Goal: Information Seeking & Learning: Learn about a topic

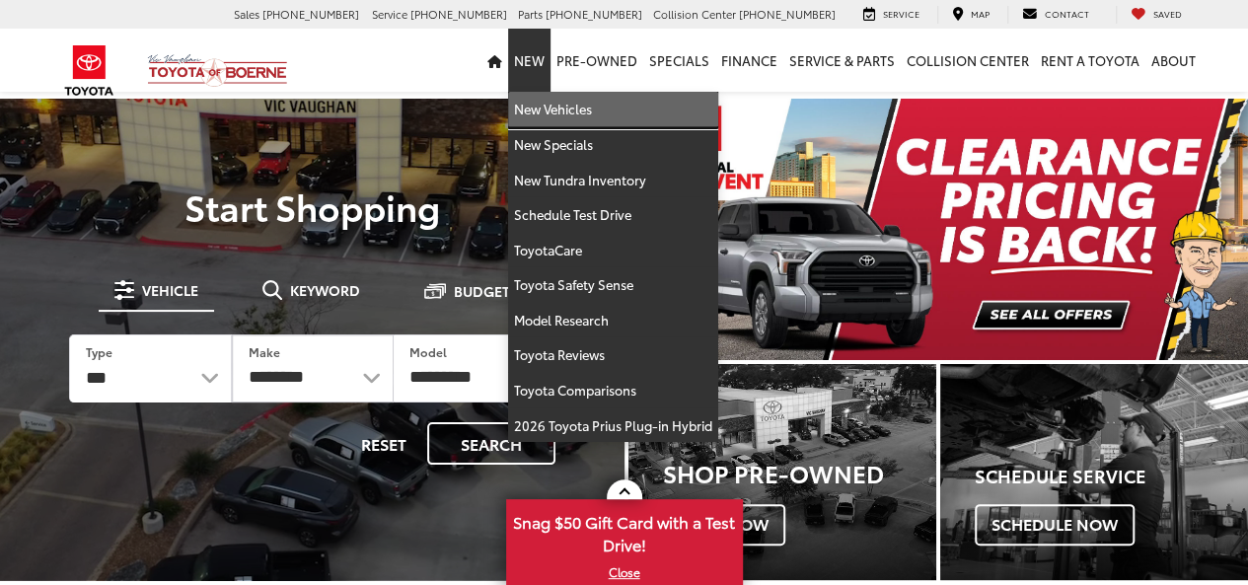
click at [534, 109] on link "New Vehicles" at bounding box center [613, 110] width 210 height 36
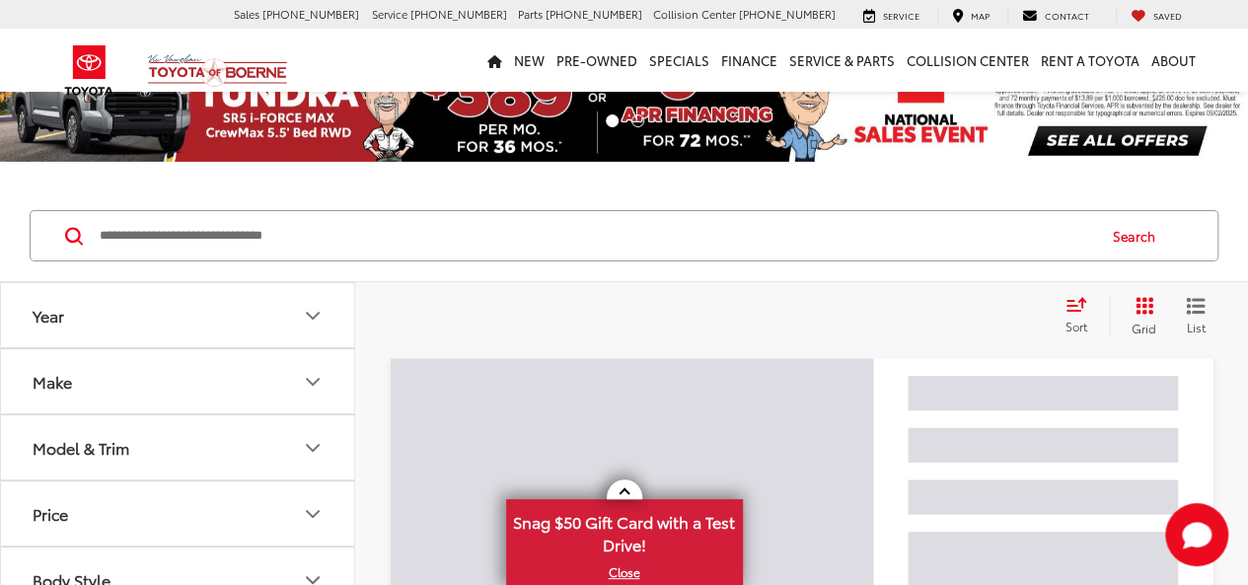
scroll to position [197, 0]
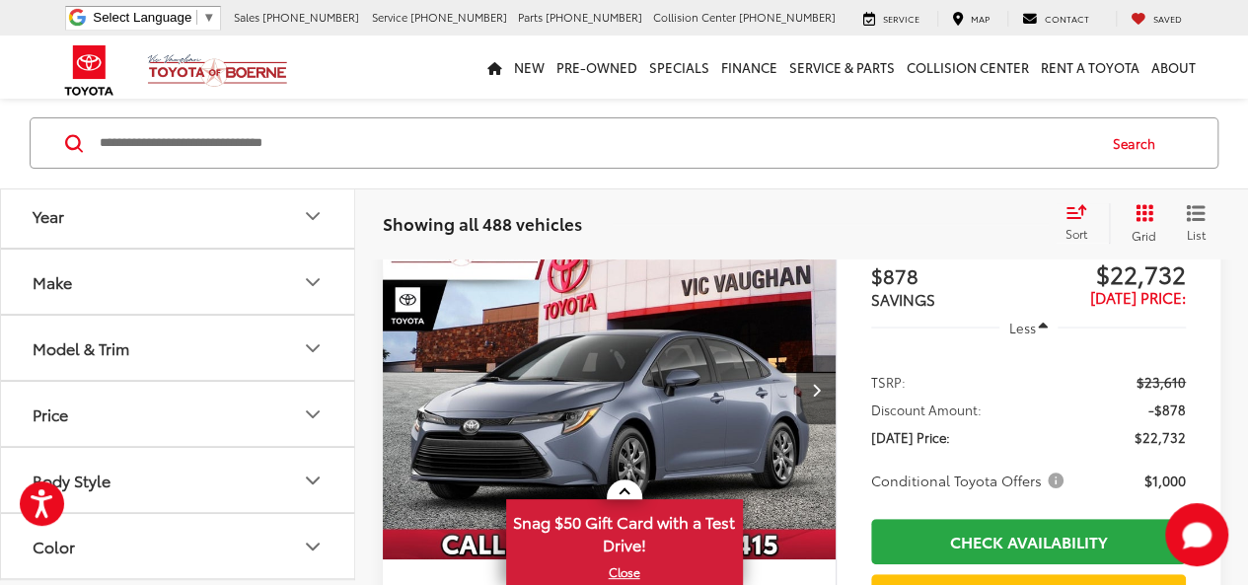
click at [61, 368] on button "Model & Trim" at bounding box center [178, 349] width 355 height 64
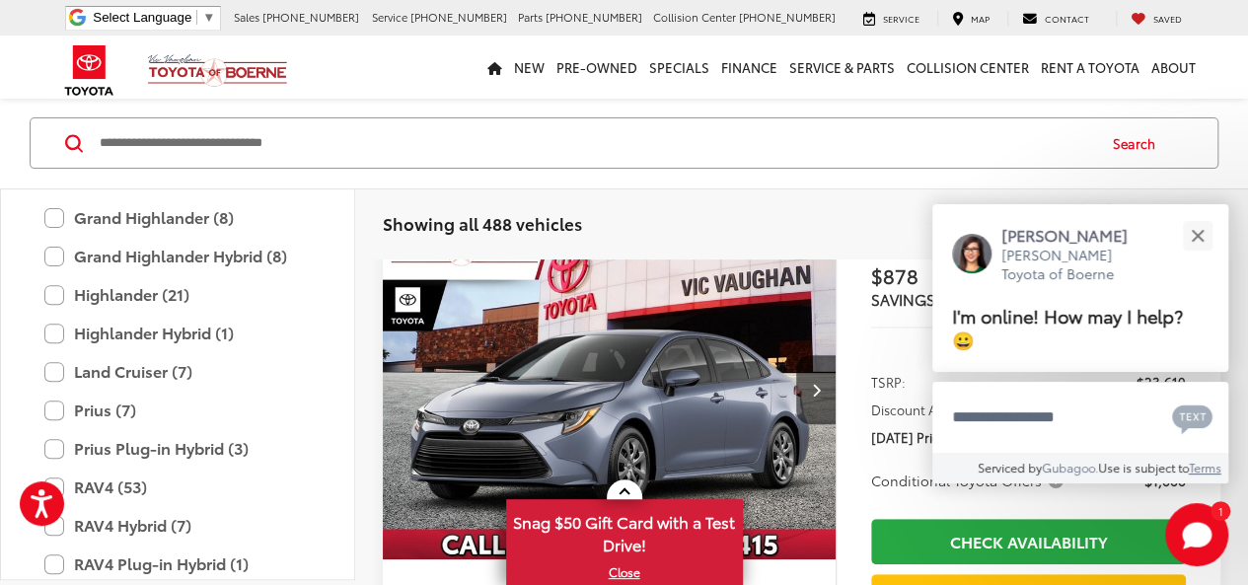
scroll to position [659, 0]
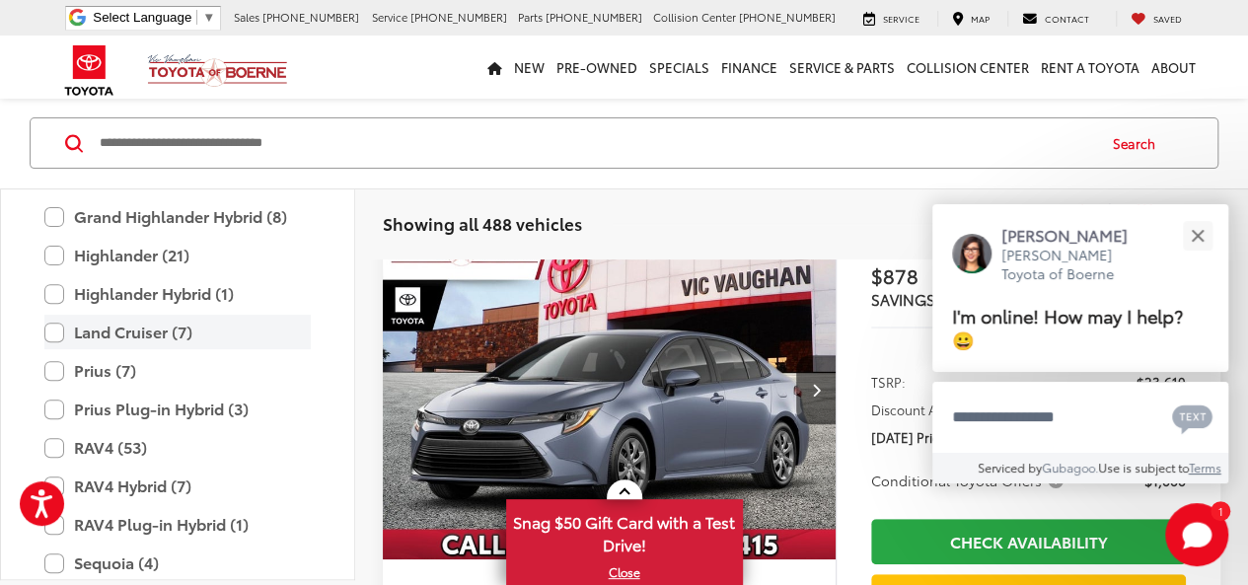
click at [57, 327] on label "Land Cruiser (7)" at bounding box center [177, 333] width 266 height 35
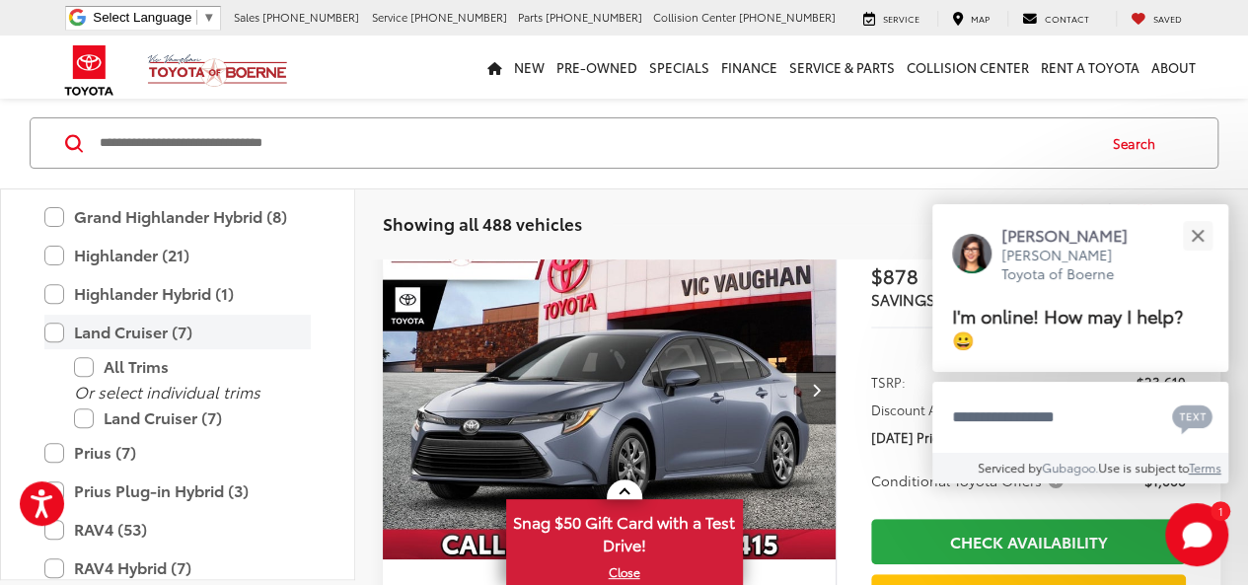
scroll to position [155, 0]
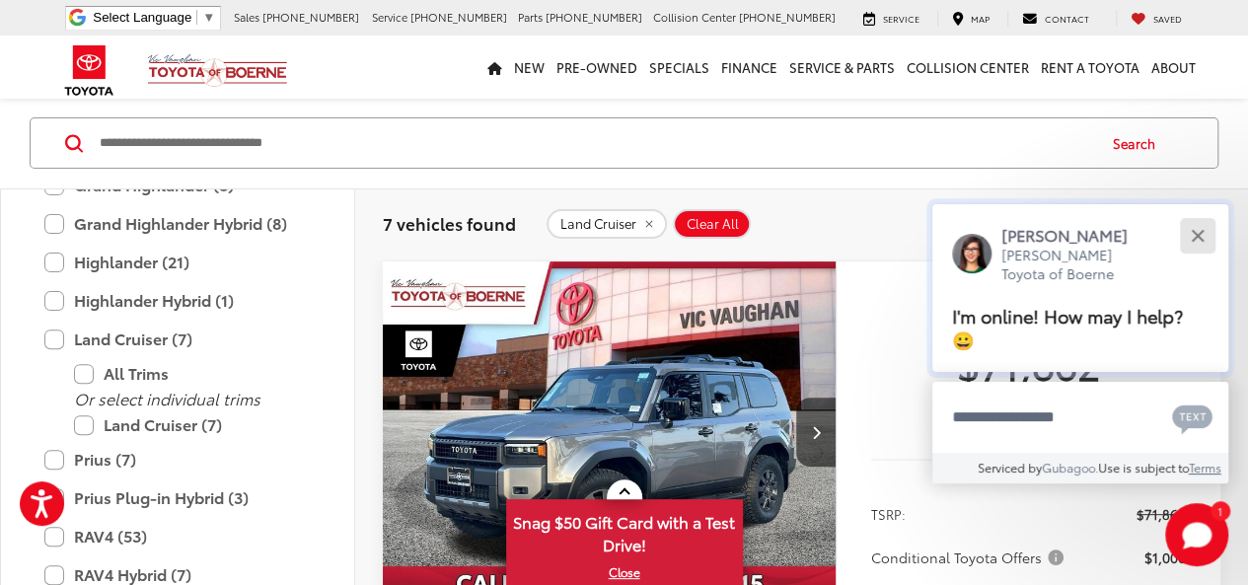
click at [1197, 234] on div "Close" at bounding box center [1197, 235] width 13 height 13
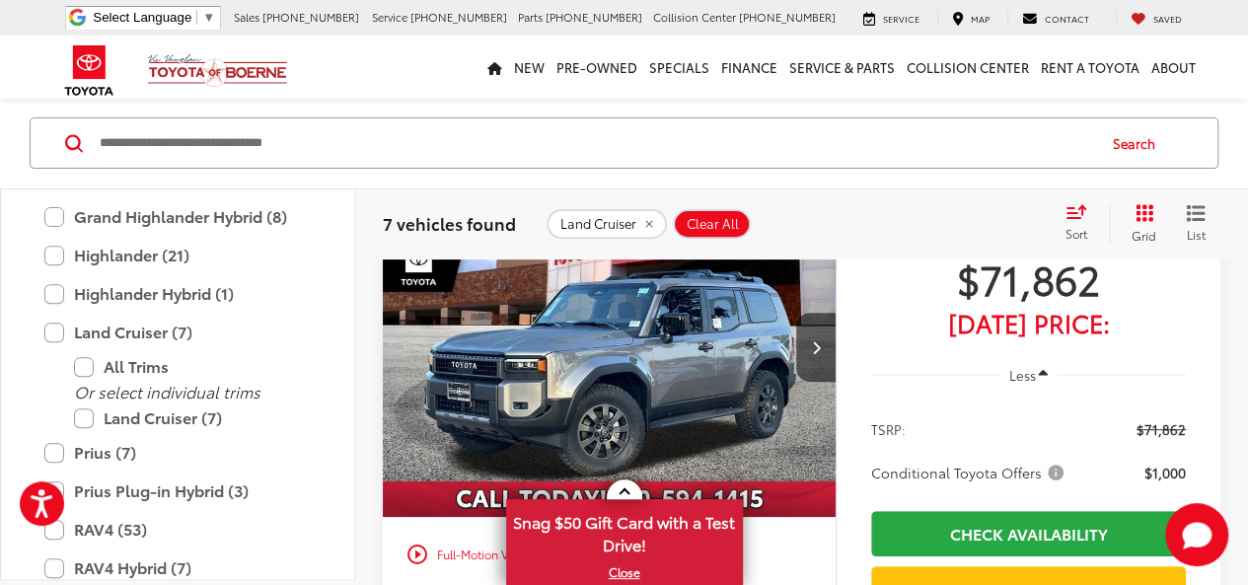
scroll to position [273, 0]
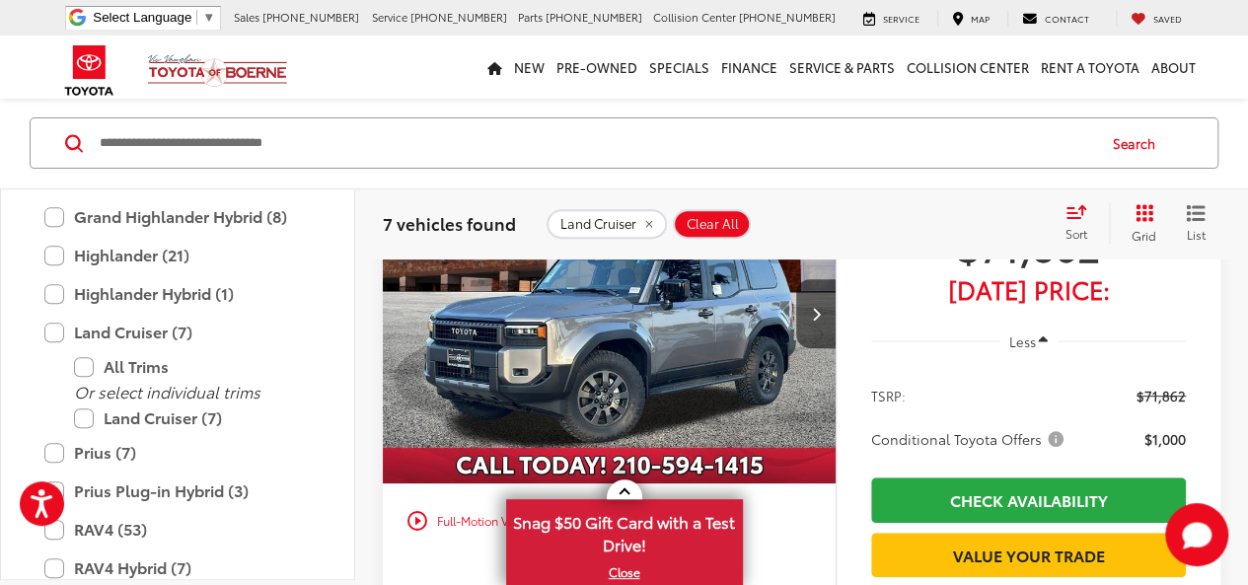
click at [682, 325] on img "2025 Toyota Land Cruiser Land Cruiser 0" at bounding box center [610, 313] width 456 height 341
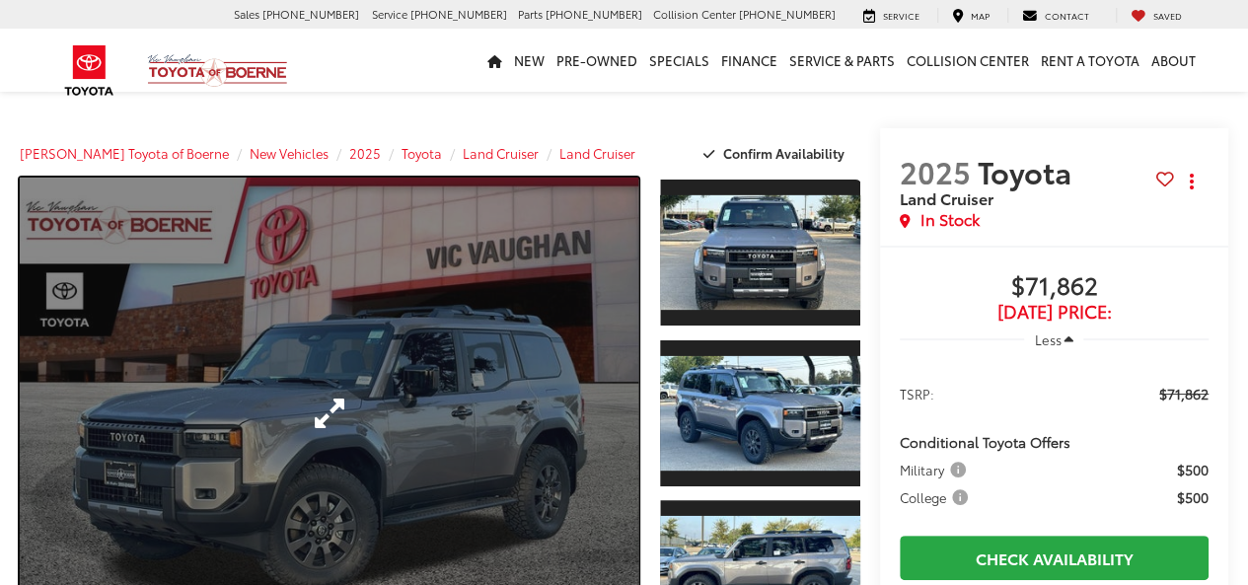
click at [399, 344] on link "Expand Photo 0" at bounding box center [329, 413] width 618 height 471
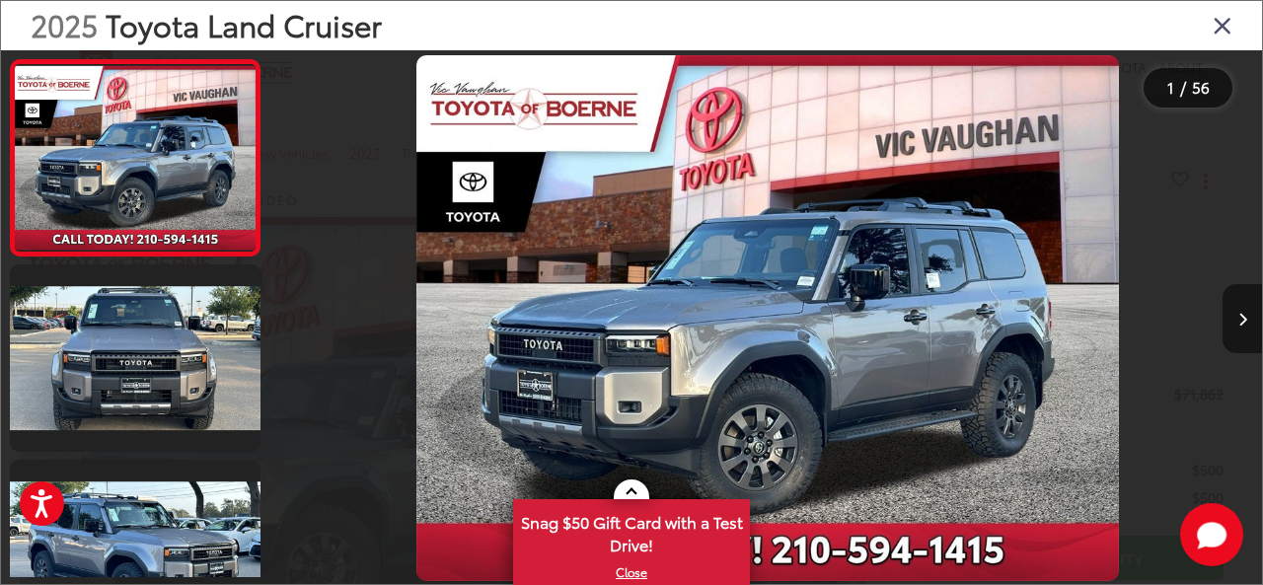
click at [1243, 326] on icon "Next image" at bounding box center [1242, 320] width 9 height 14
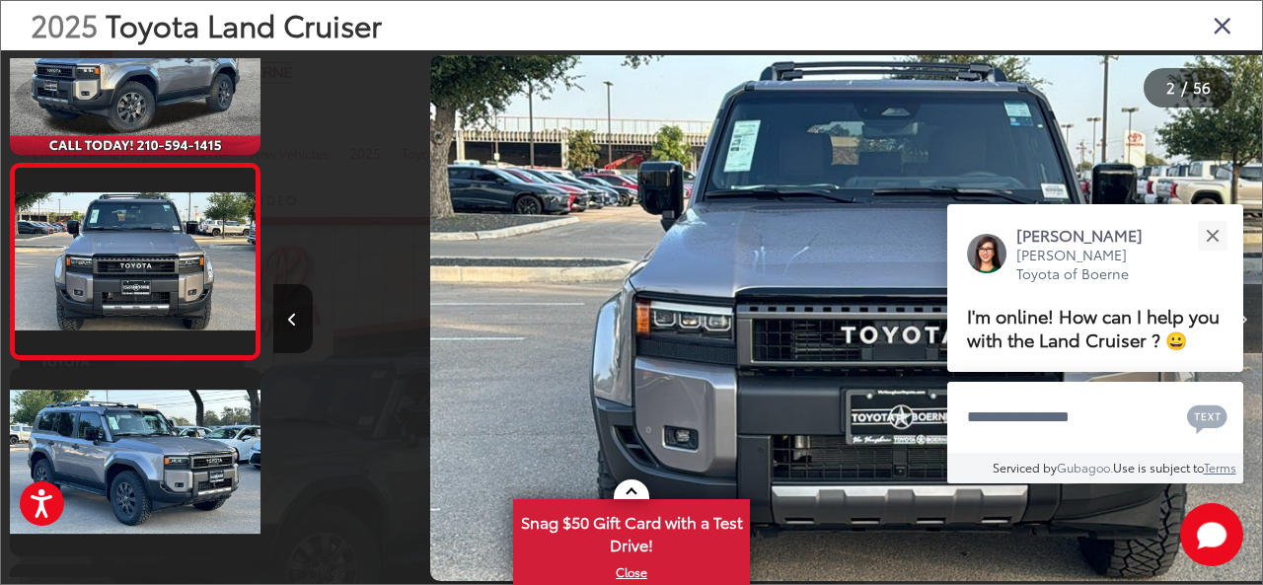
scroll to position [0, 988]
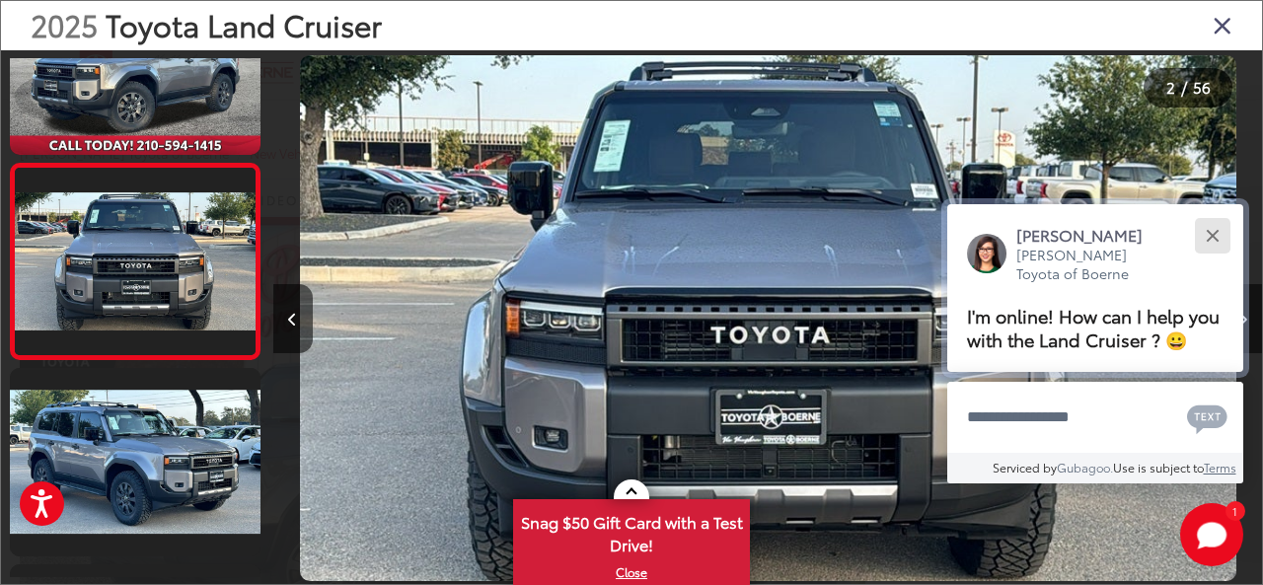
click at [1213, 232] on div "Close" at bounding box center [1211, 235] width 13 height 13
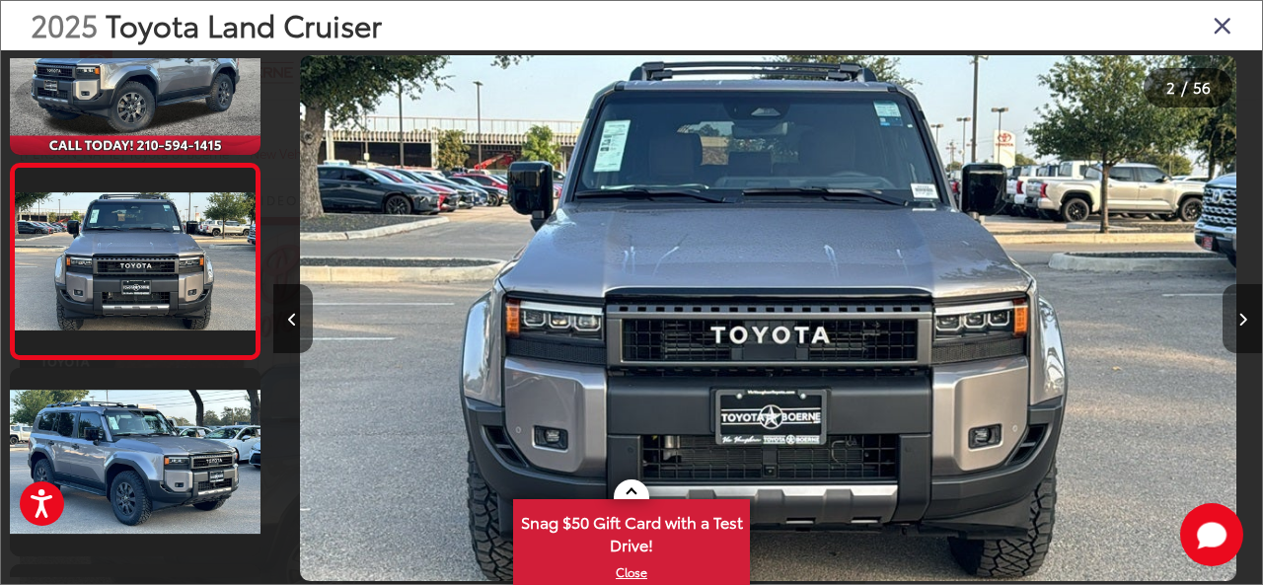
click at [1238, 324] on icon "Next image" at bounding box center [1242, 320] width 9 height 14
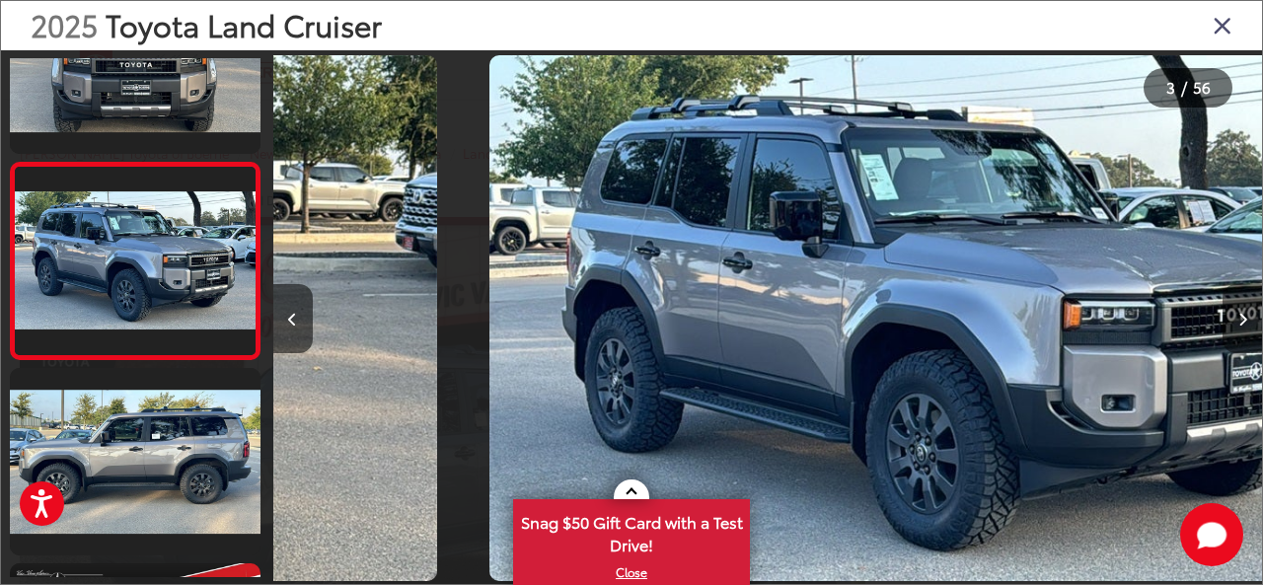
scroll to position [0, 1979]
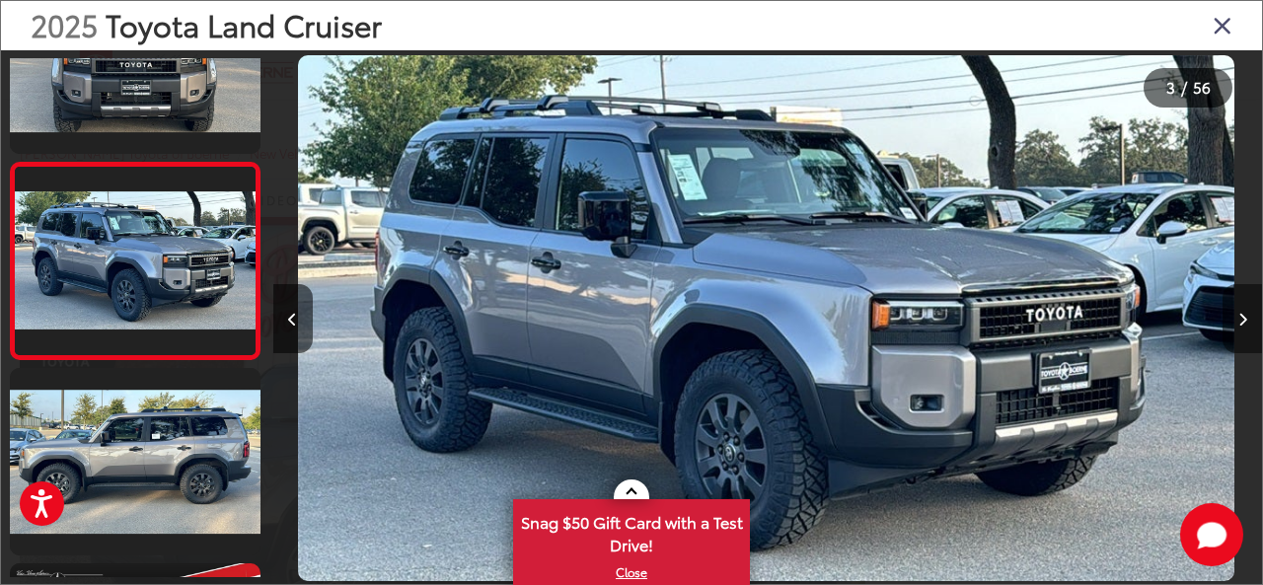
click at [1238, 324] on icon "Next image" at bounding box center [1242, 320] width 9 height 14
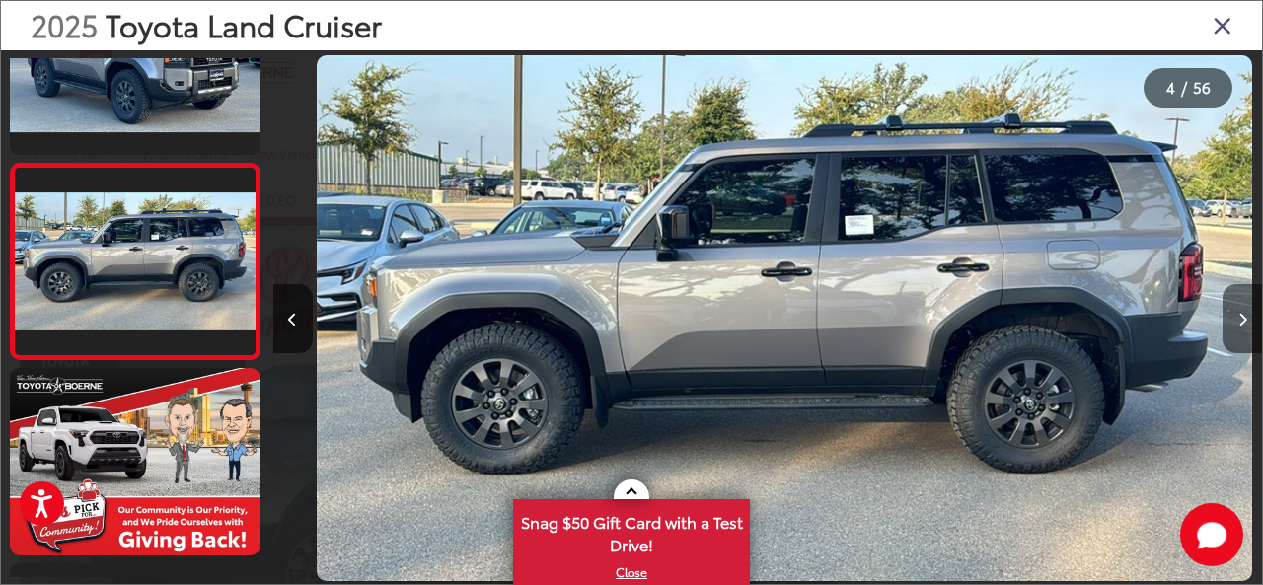
scroll to position [0, 2967]
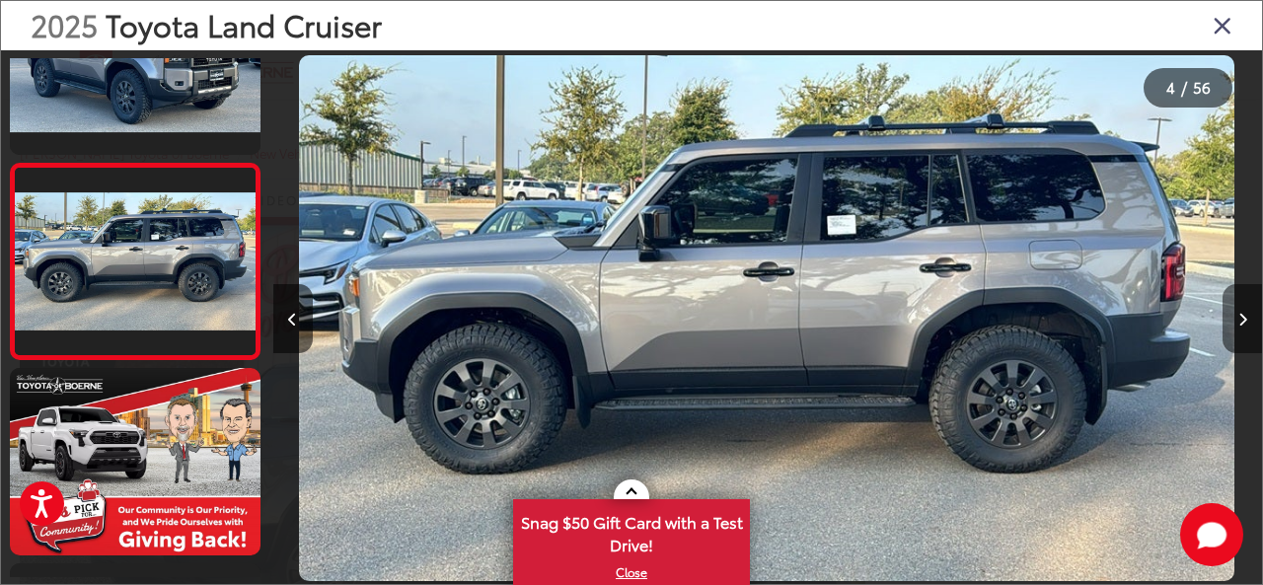
click at [1238, 324] on icon "Next image" at bounding box center [1242, 320] width 9 height 14
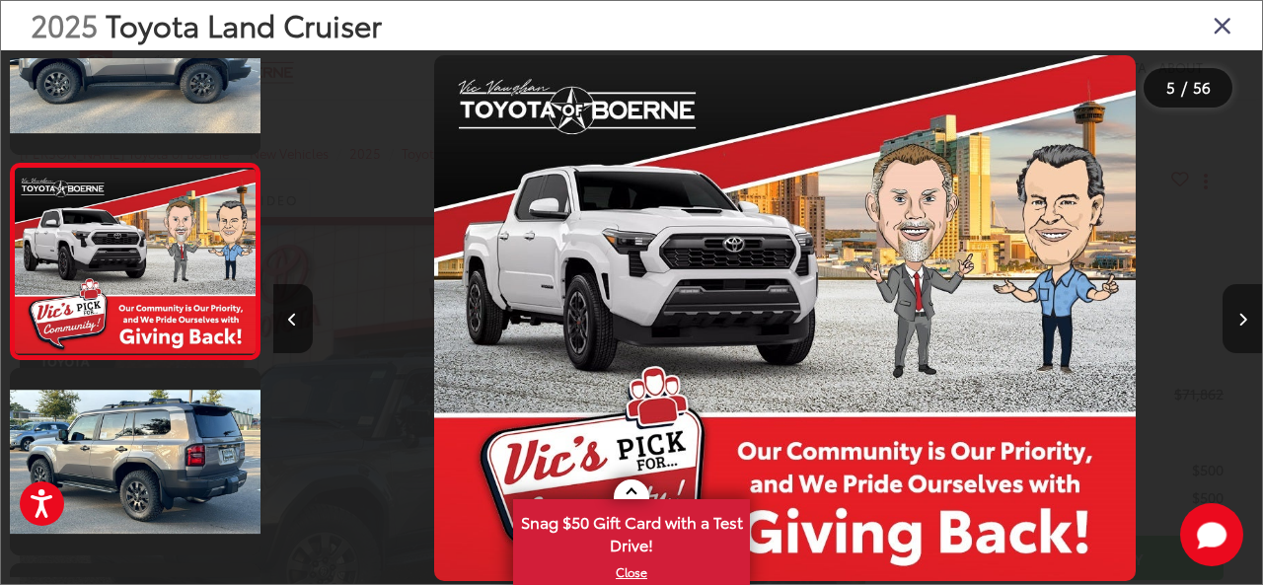
scroll to position [0, 3957]
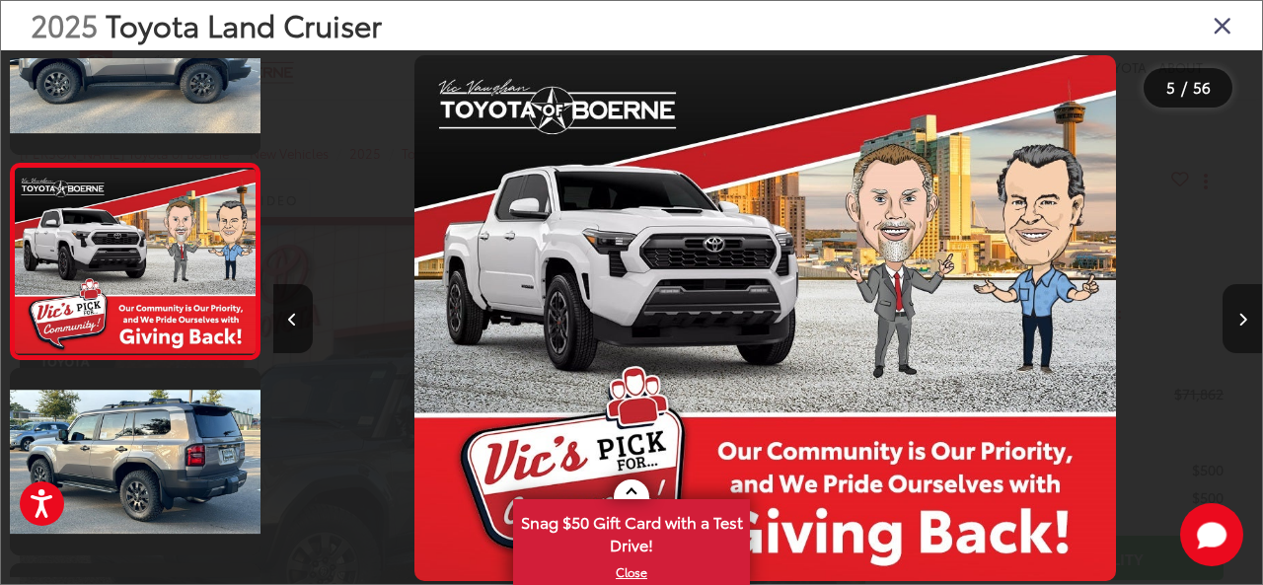
click at [1238, 324] on icon "Next image" at bounding box center [1242, 320] width 9 height 14
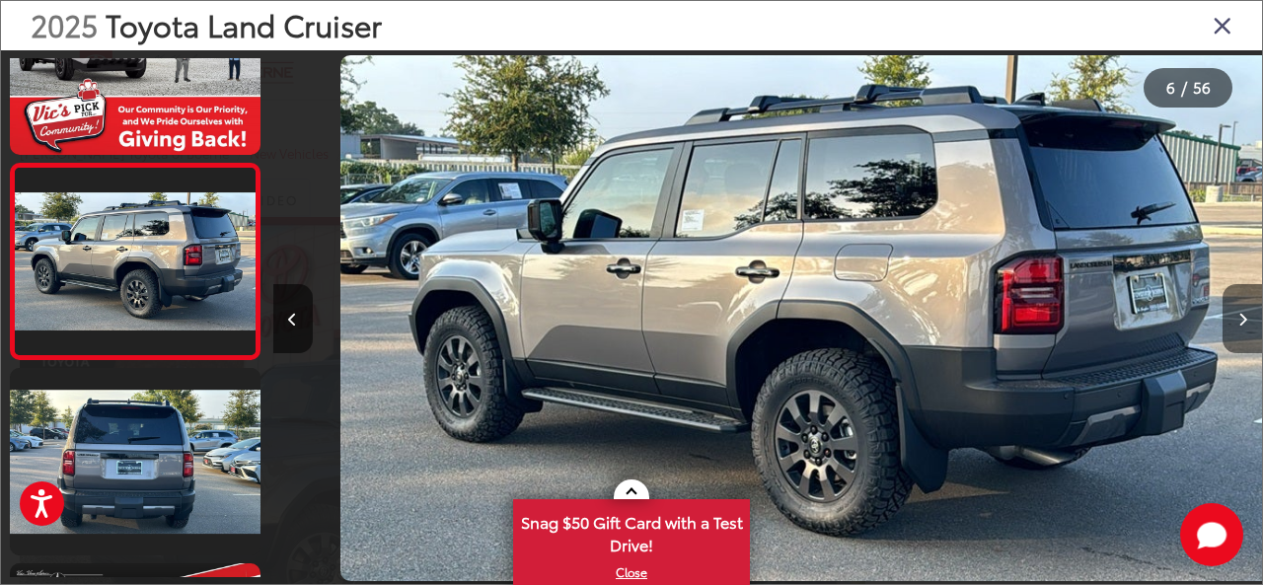
scroll to position [0, 4946]
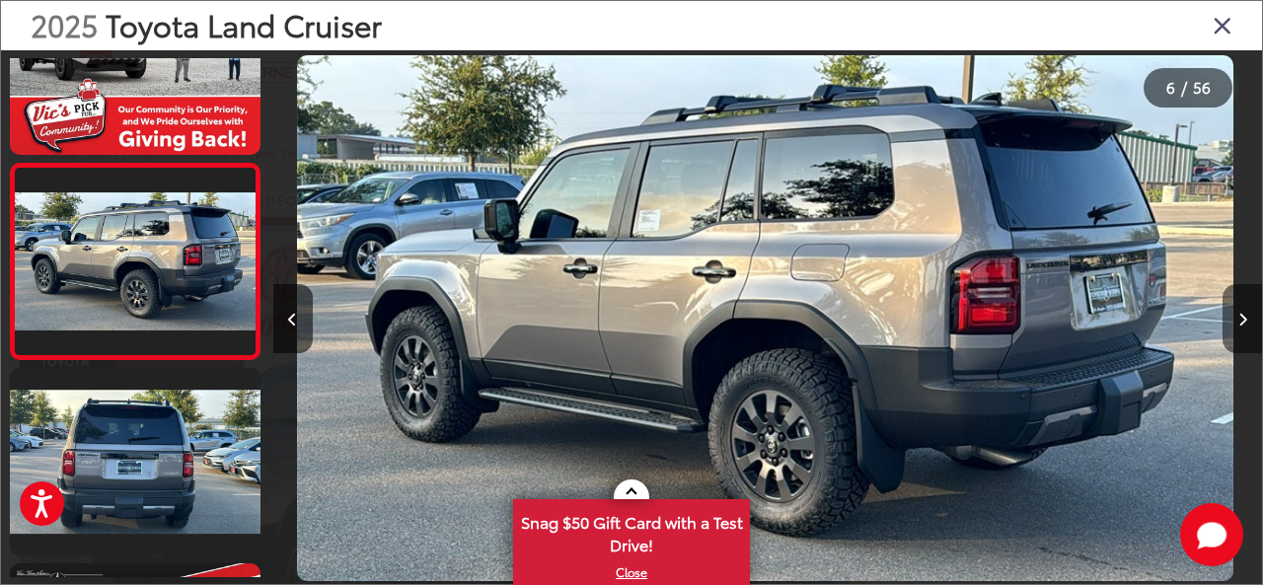
click at [1238, 324] on icon "Next image" at bounding box center [1242, 320] width 9 height 14
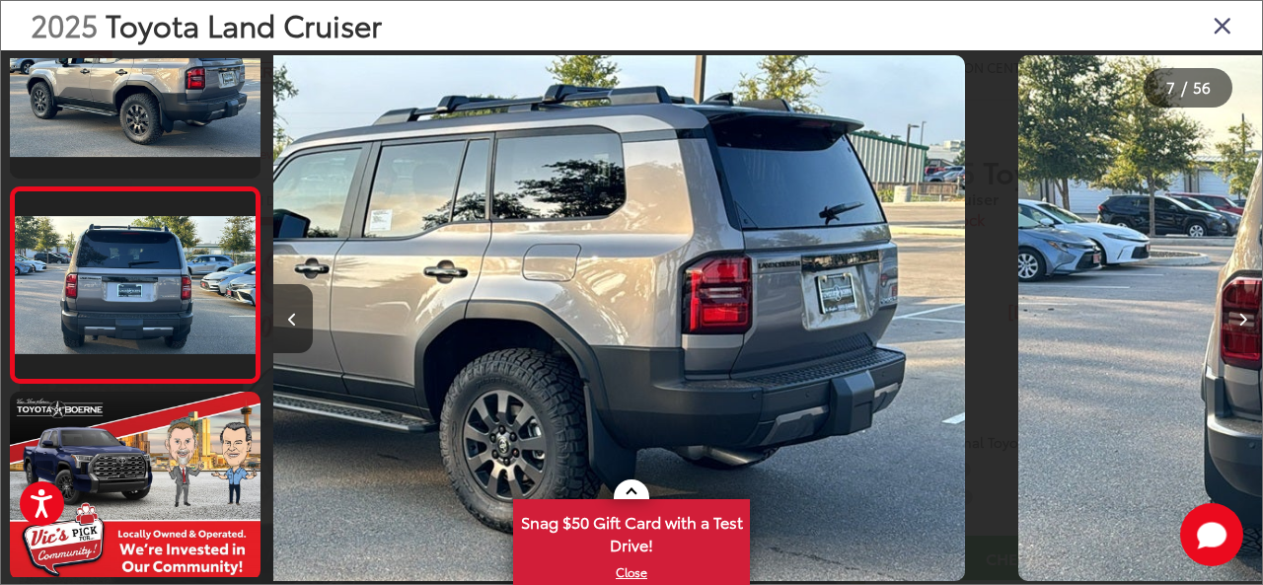
scroll to position [1070, 0]
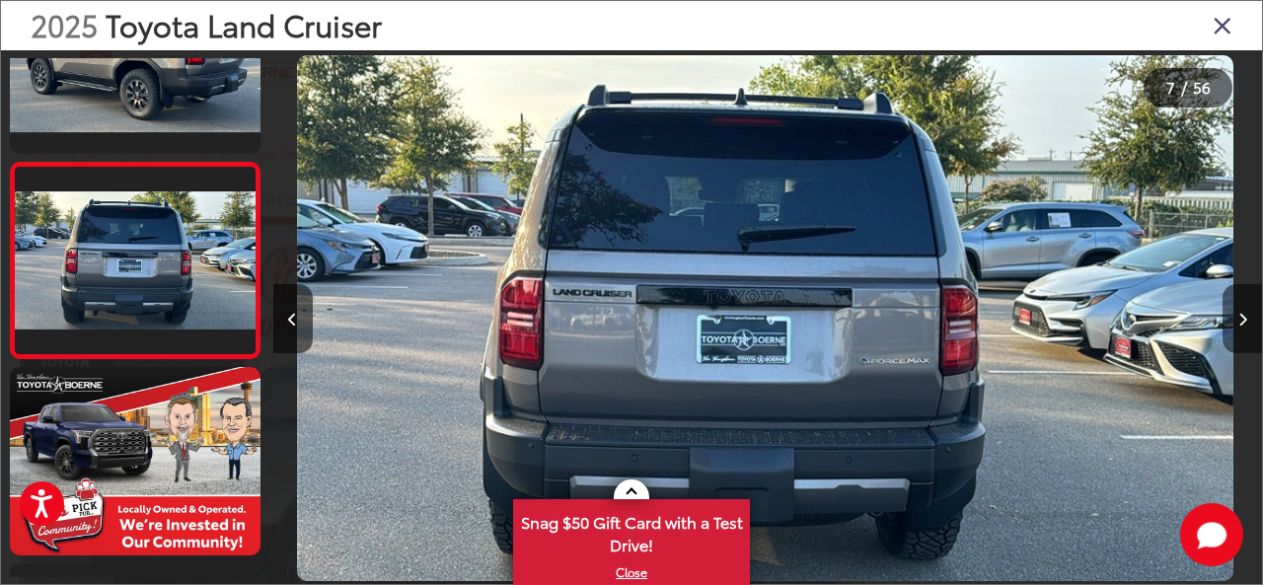
click at [1238, 324] on icon "Next image" at bounding box center [1242, 320] width 9 height 14
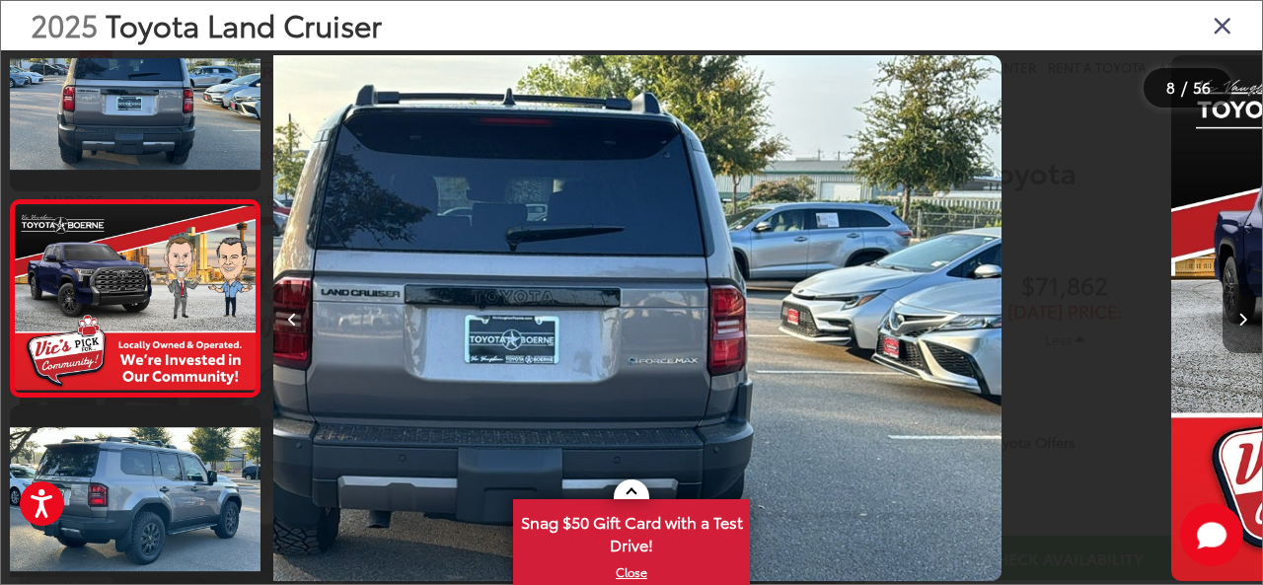
scroll to position [1266, 0]
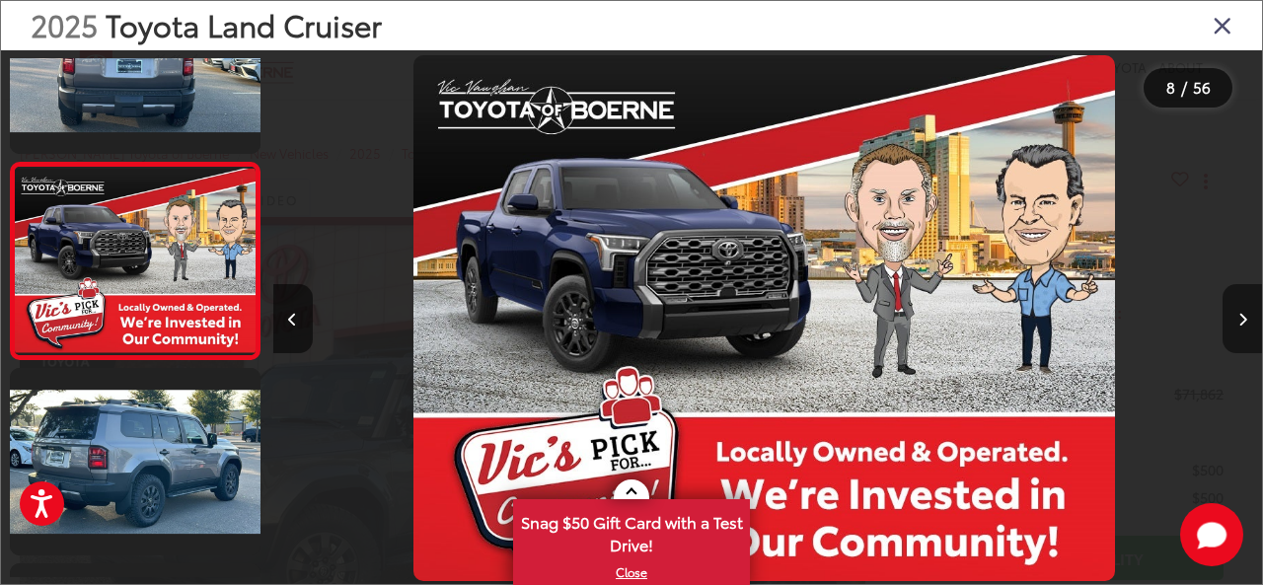
click at [1238, 324] on icon "Next image" at bounding box center [1242, 320] width 9 height 14
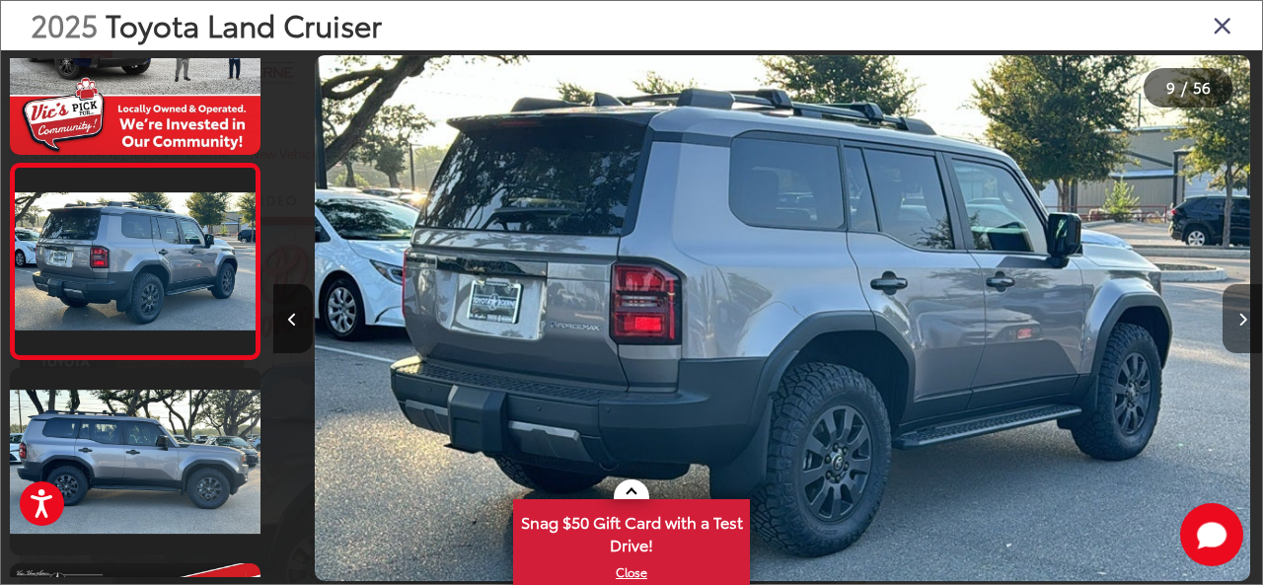
scroll to position [0, 7914]
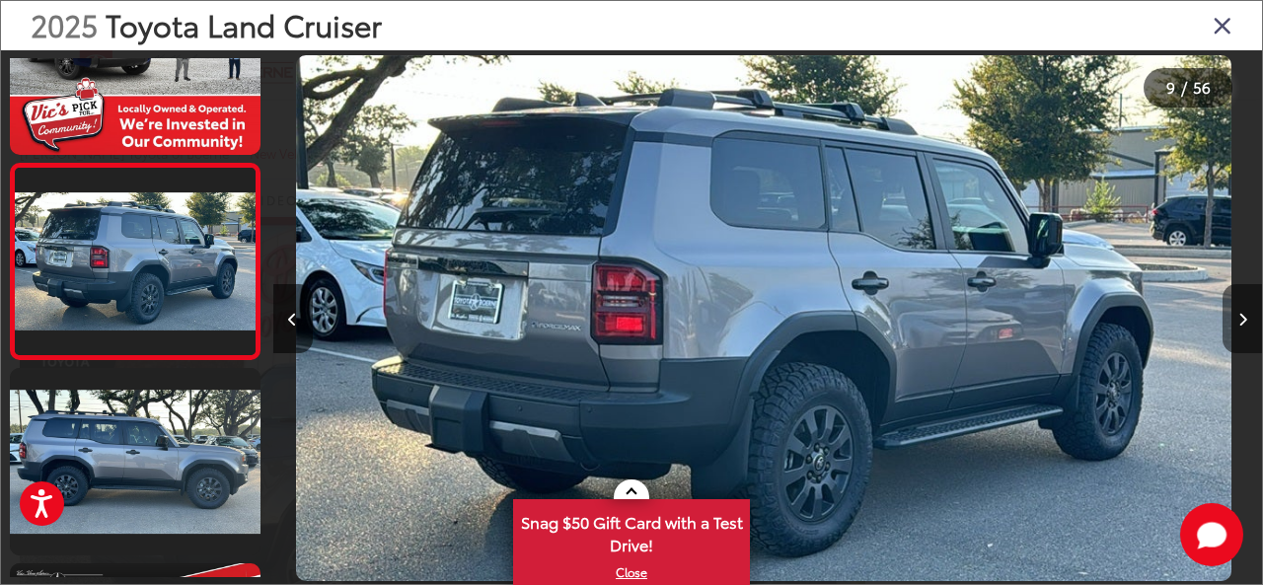
click at [1238, 324] on icon "Next image" at bounding box center [1242, 320] width 9 height 14
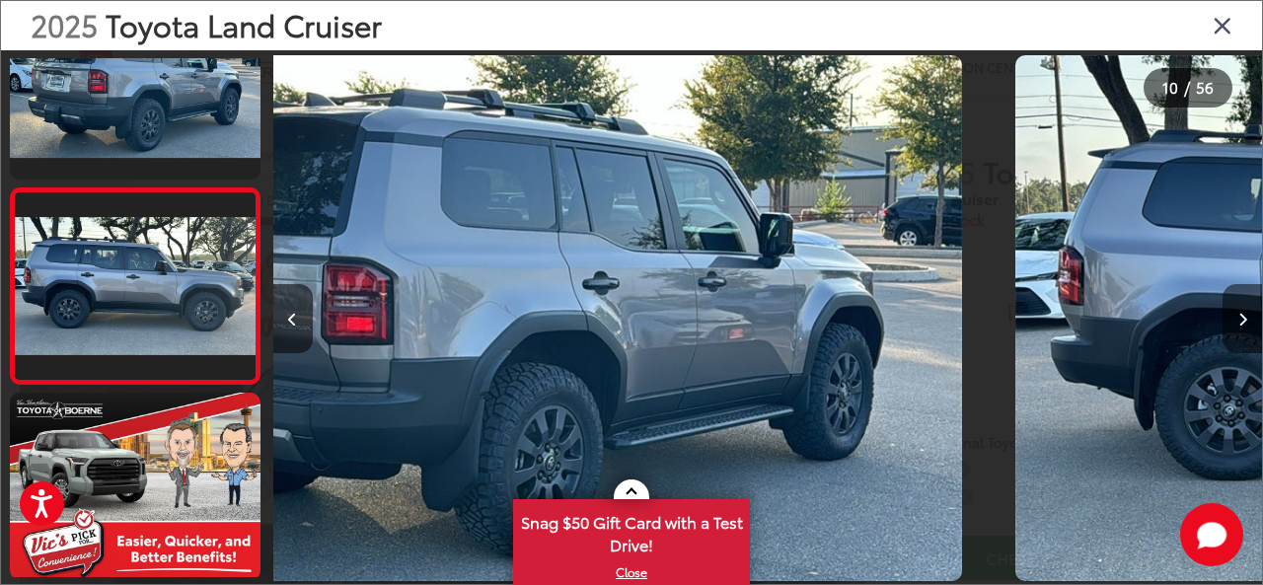
scroll to position [0, 0]
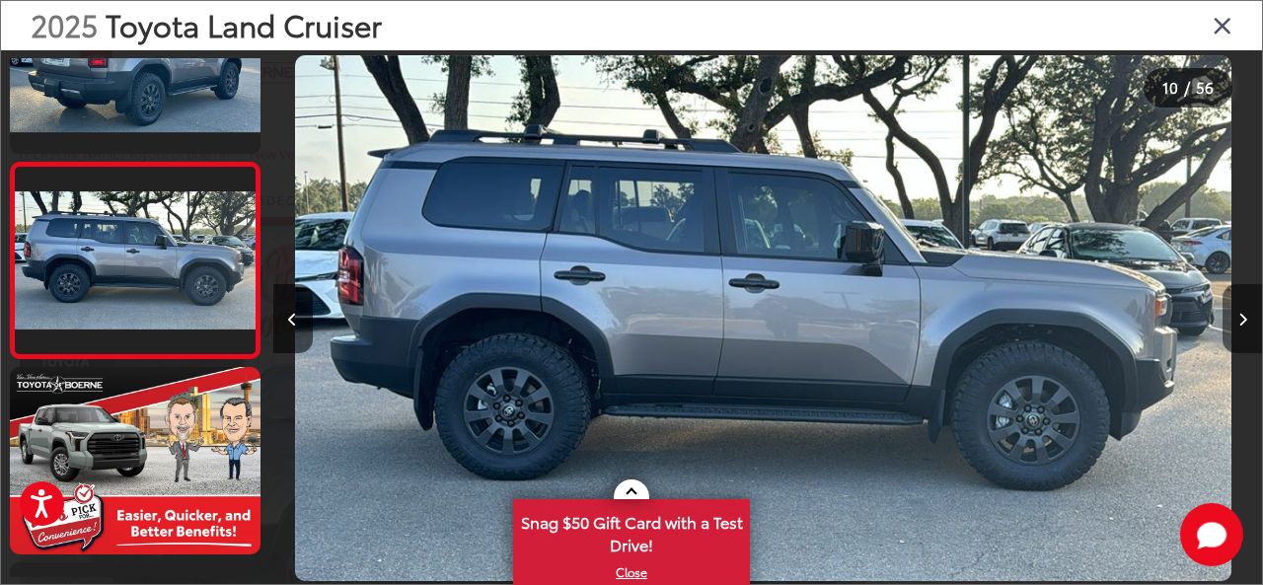
click at [1238, 324] on icon "Next image" at bounding box center [1242, 320] width 9 height 14
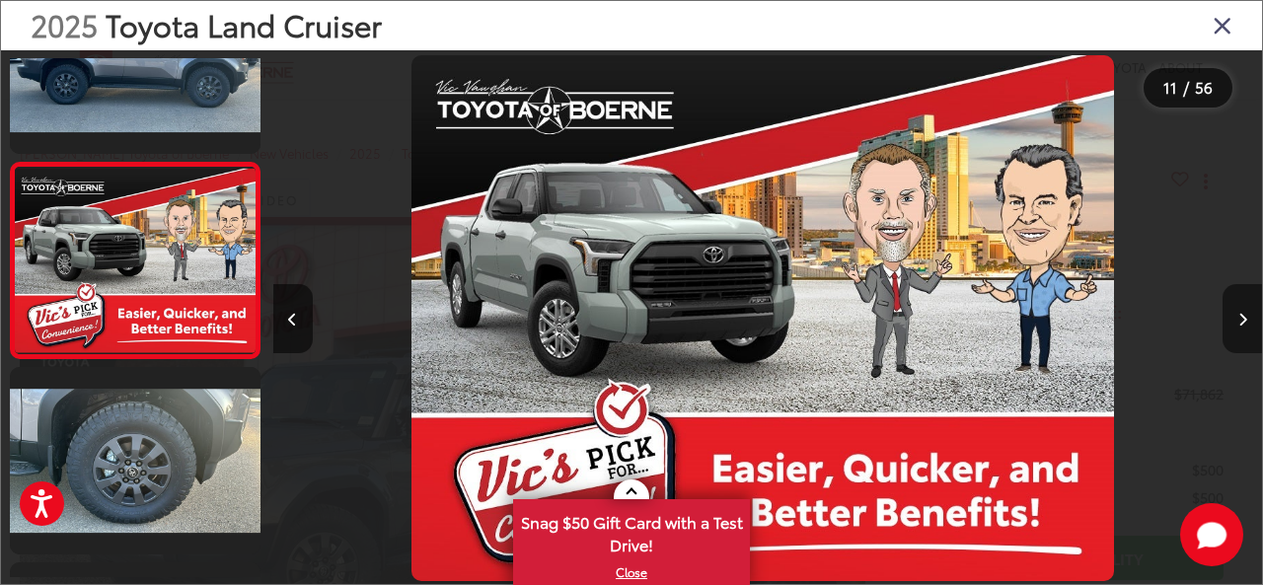
click at [1238, 324] on icon "Next image" at bounding box center [1242, 320] width 9 height 14
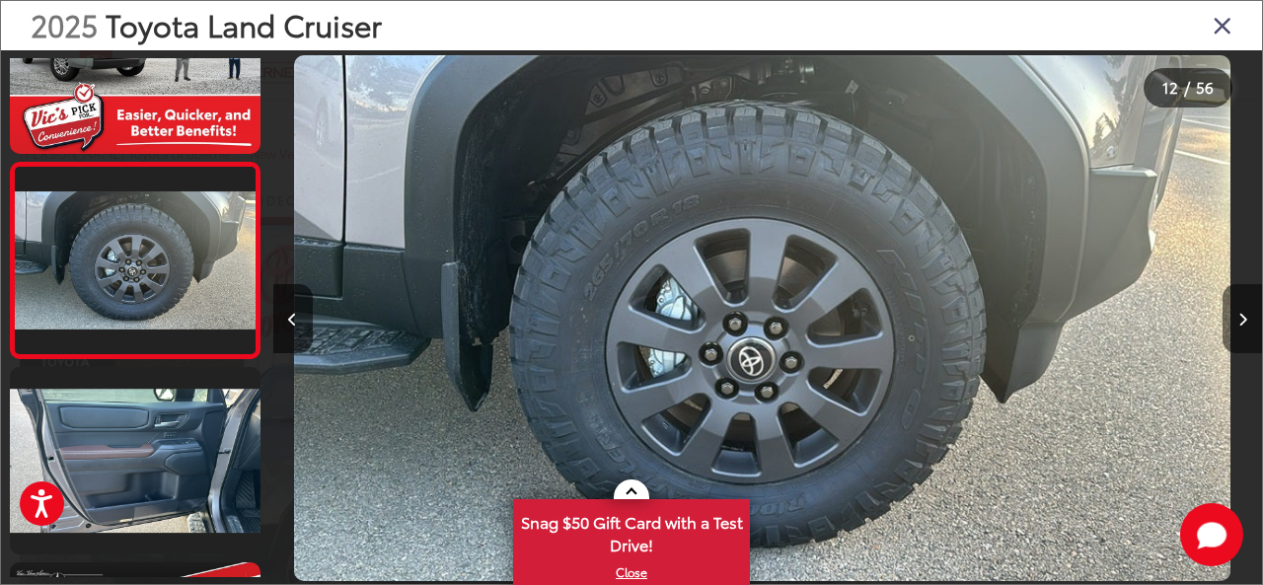
click at [1238, 324] on icon "Next image" at bounding box center [1242, 320] width 9 height 14
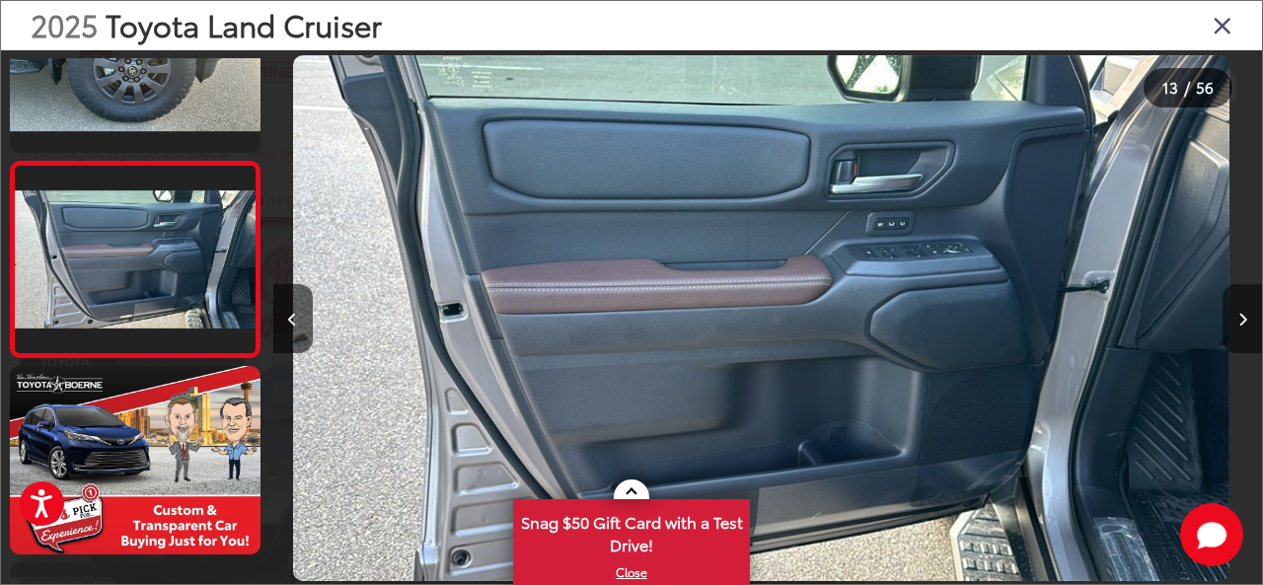
click at [1238, 324] on icon "Next image" at bounding box center [1242, 320] width 9 height 14
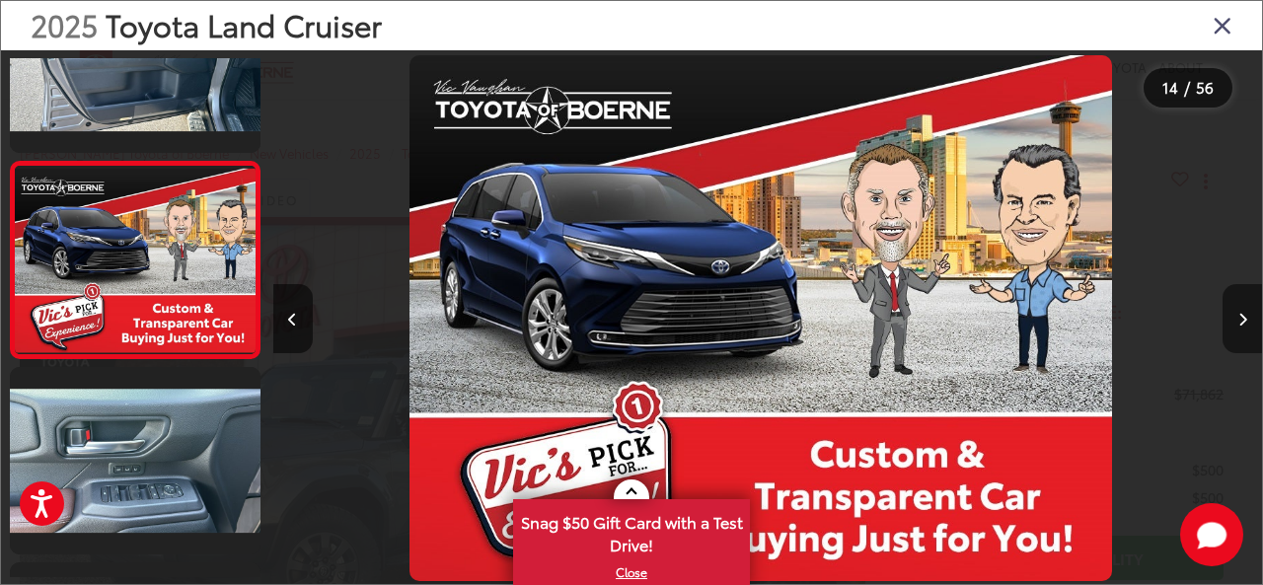
click at [1238, 324] on icon "Next image" at bounding box center [1242, 320] width 9 height 14
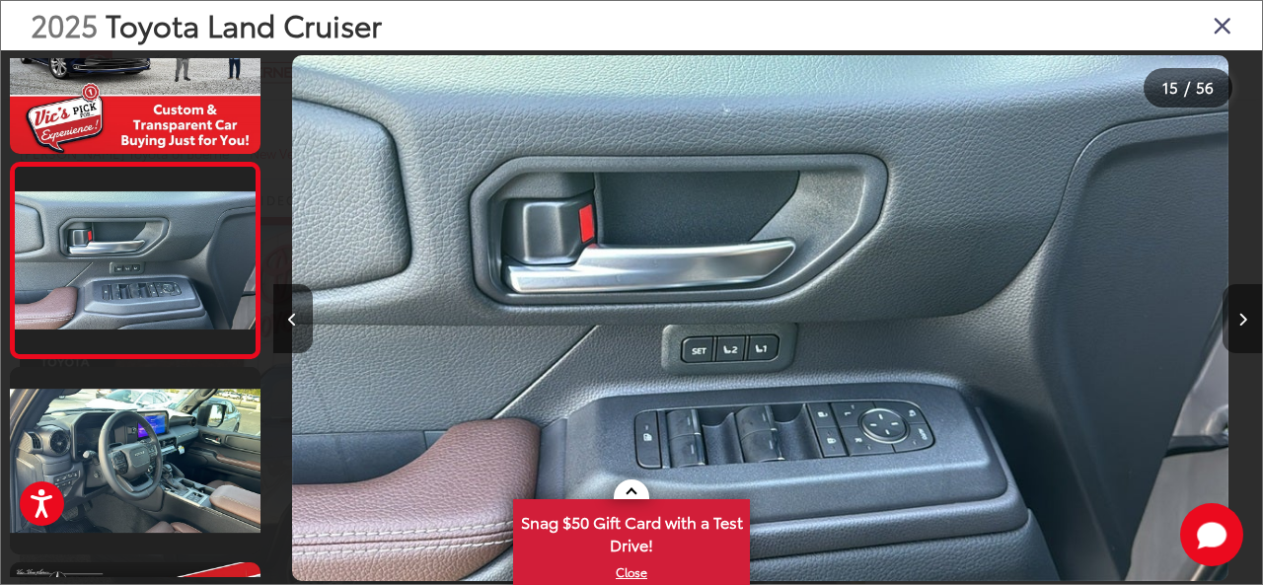
click at [1238, 324] on icon "Next image" at bounding box center [1242, 320] width 9 height 14
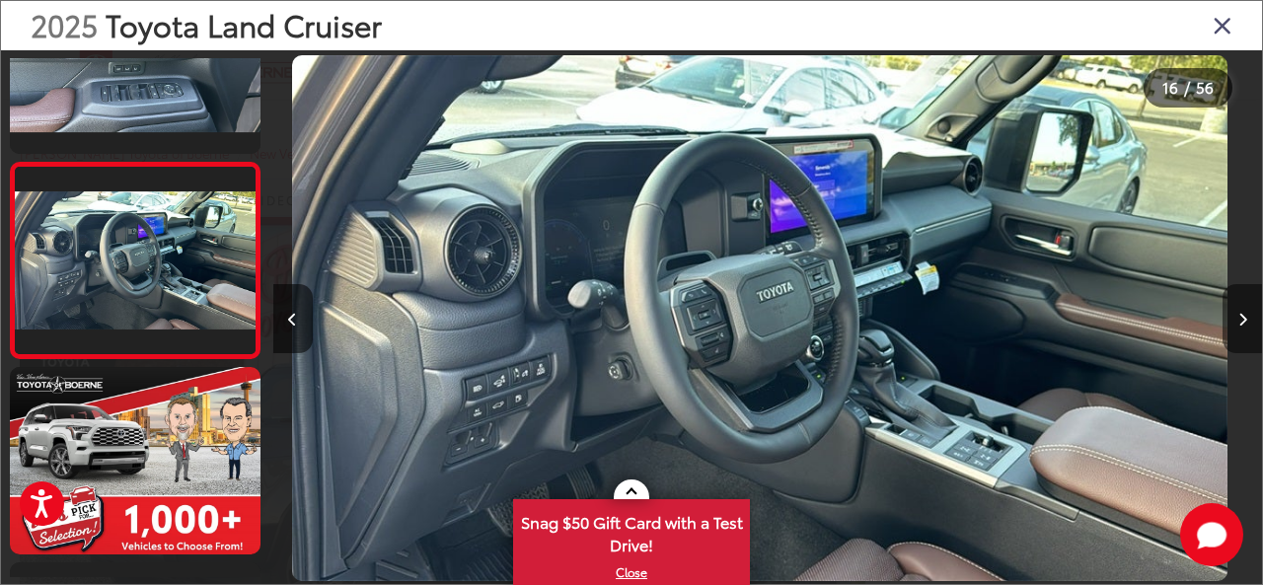
click at [1238, 324] on icon "Next image" at bounding box center [1242, 320] width 9 height 14
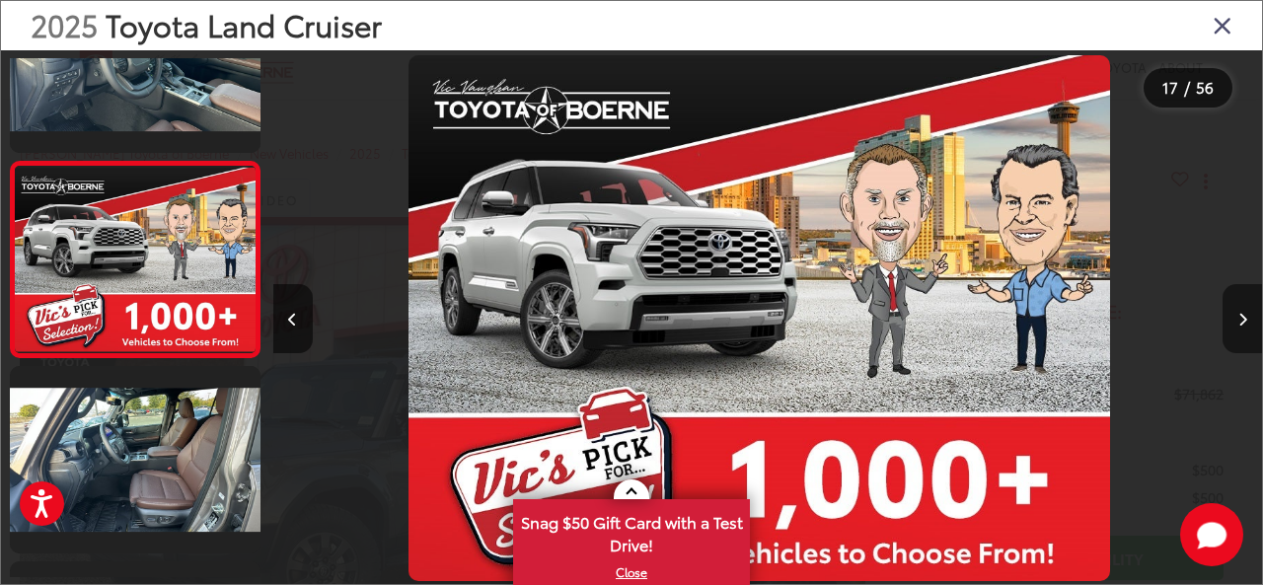
click at [1238, 324] on icon "Next image" at bounding box center [1242, 320] width 9 height 14
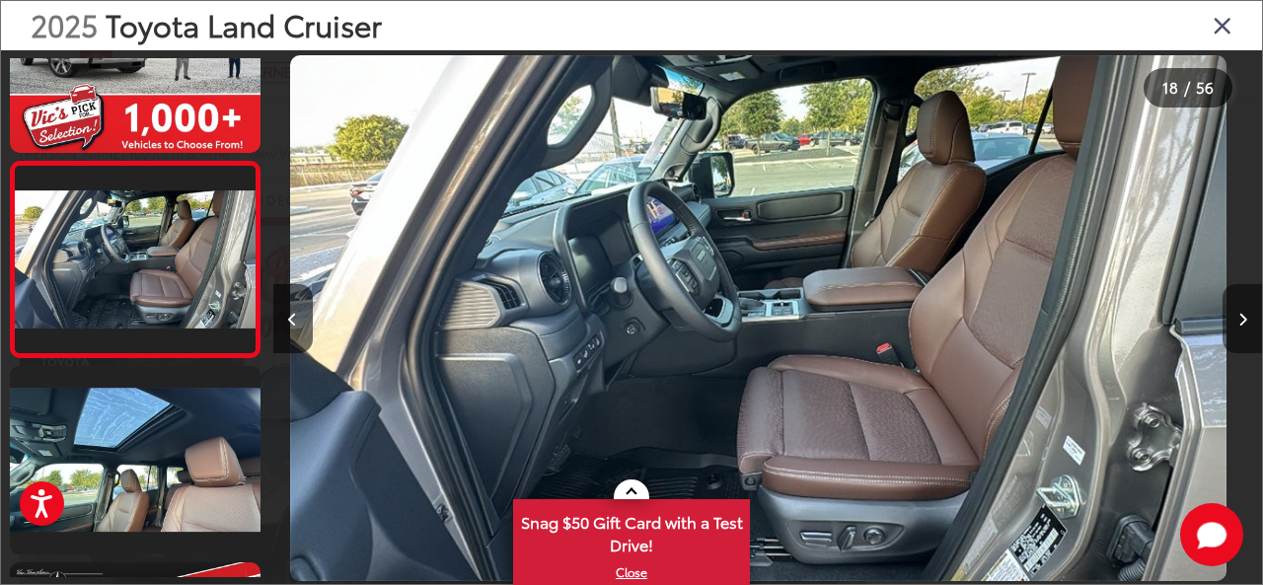
click at [1238, 324] on icon "Next image" at bounding box center [1242, 320] width 9 height 14
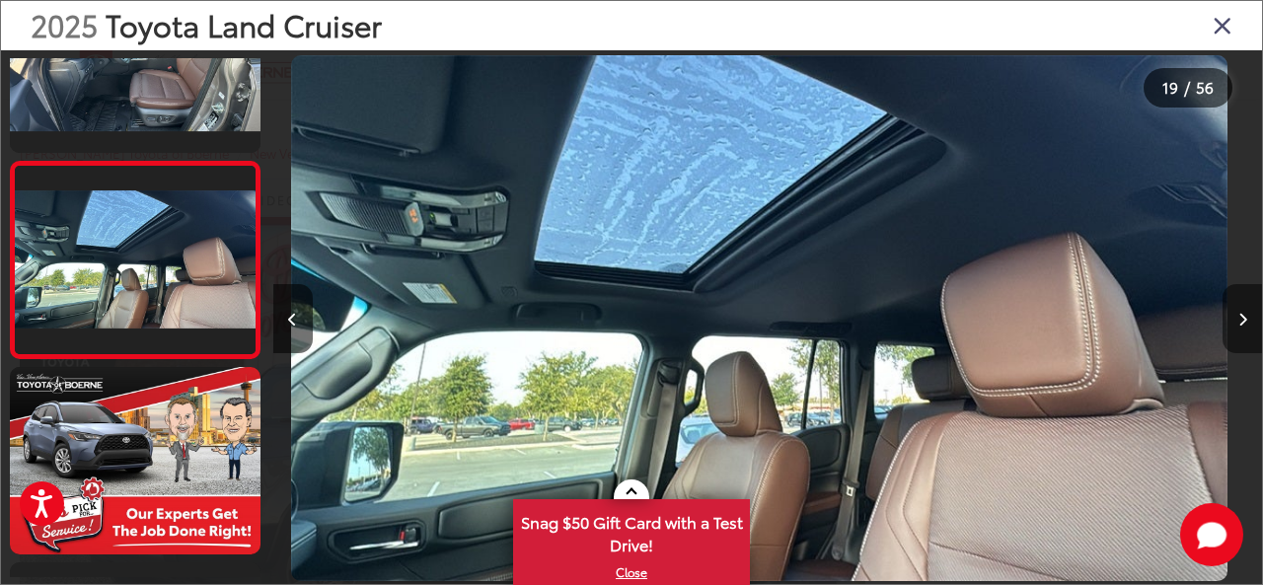
click at [1238, 324] on icon "Next image" at bounding box center [1242, 320] width 9 height 14
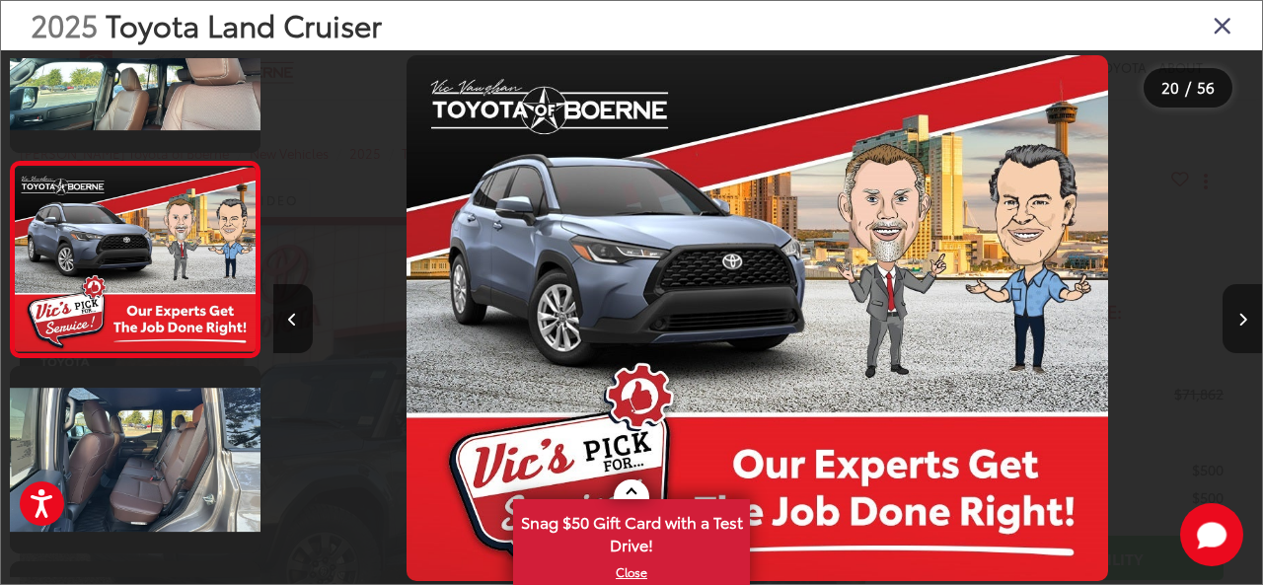
click at [1238, 324] on icon "Next image" at bounding box center [1242, 320] width 9 height 14
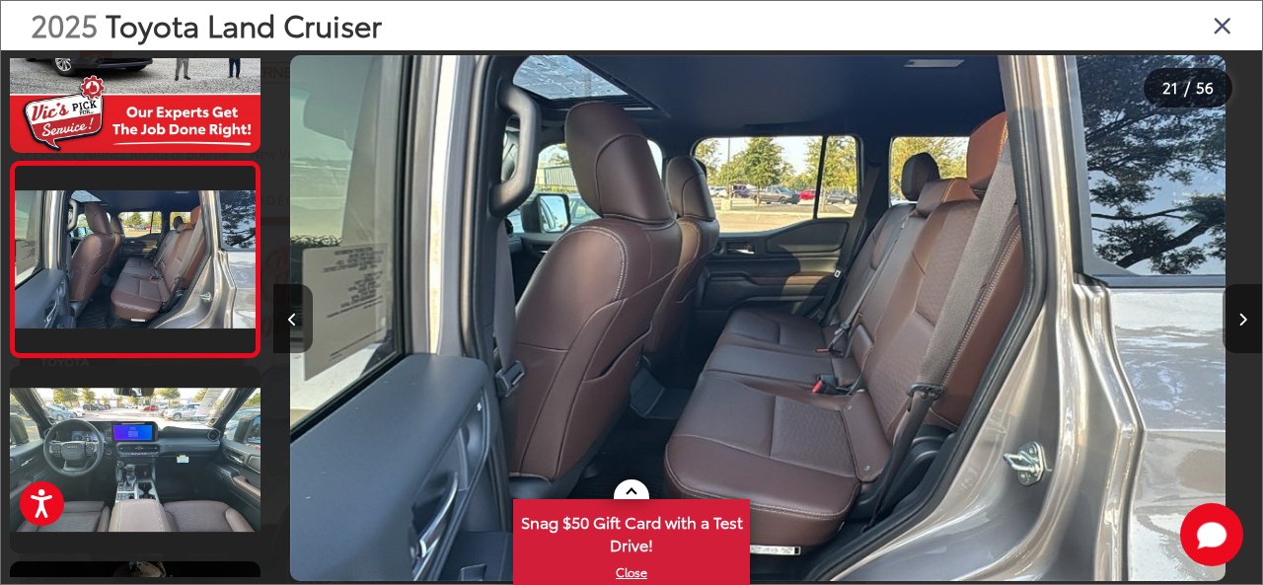
click at [1238, 324] on icon "Next image" at bounding box center [1242, 320] width 9 height 14
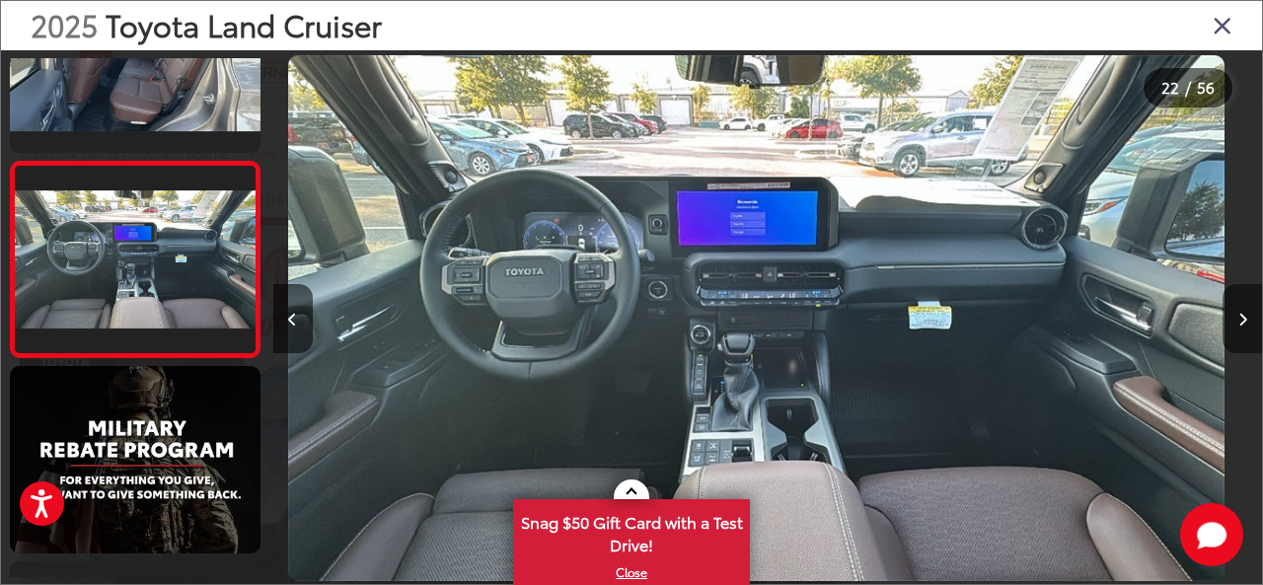
click at [1238, 324] on icon "Next image" at bounding box center [1242, 320] width 9 height 14
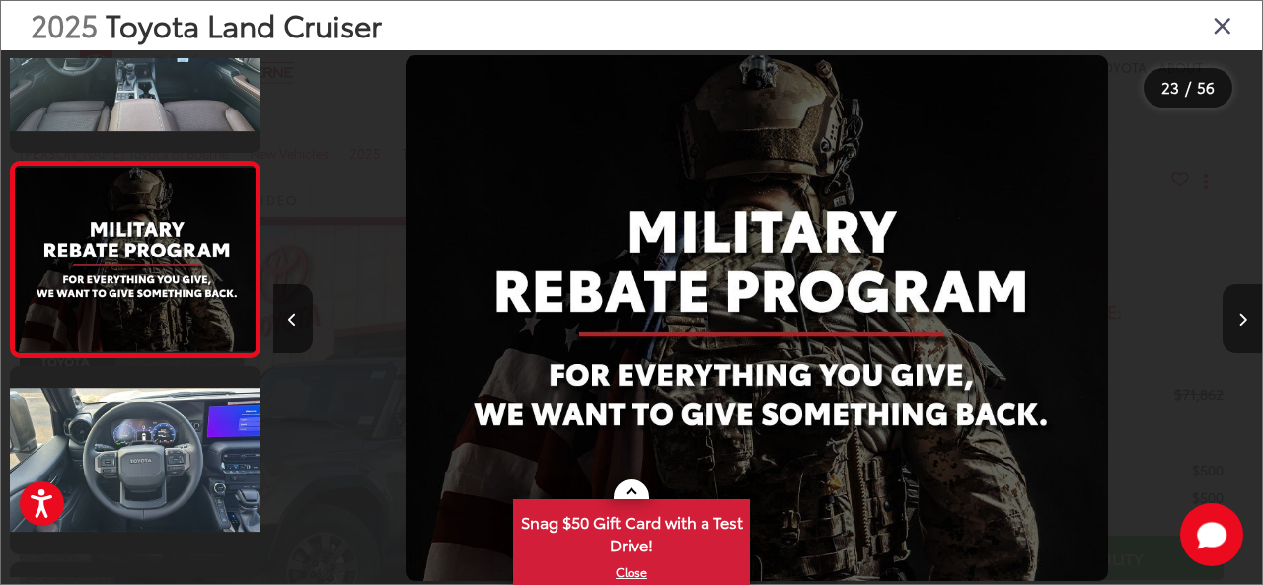
click at [1238, 324] on icon "Next image" at bounding box center [1242, 320] width 9 height 14
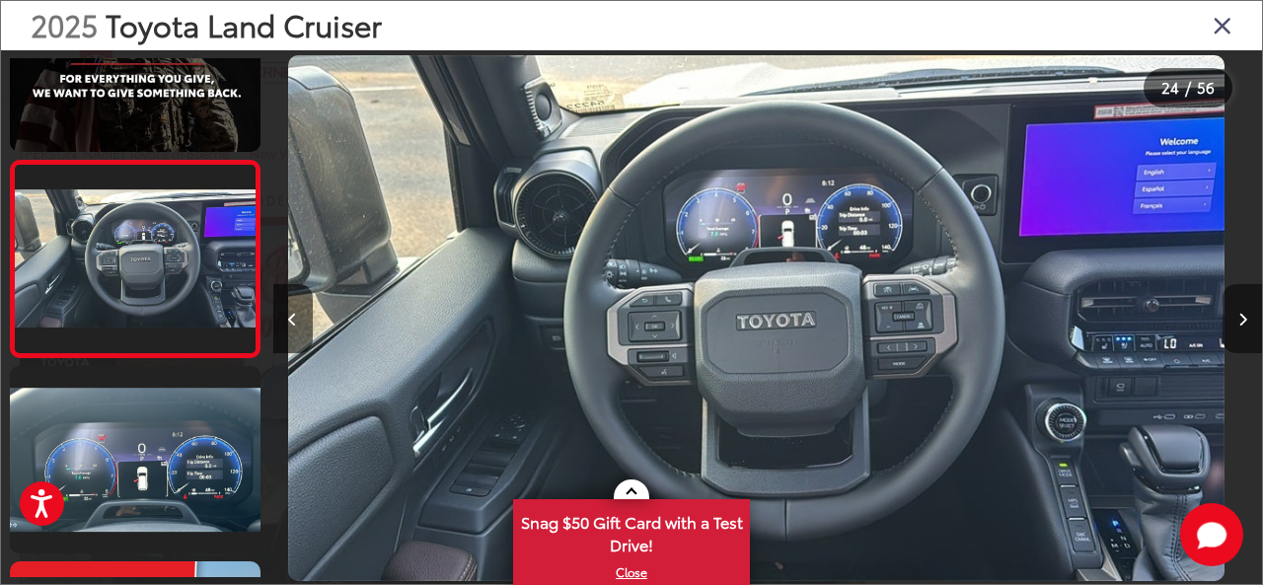
click at [1238, 324] on icon "Next image" at bounding box center [1242, 320] width 9 height 14
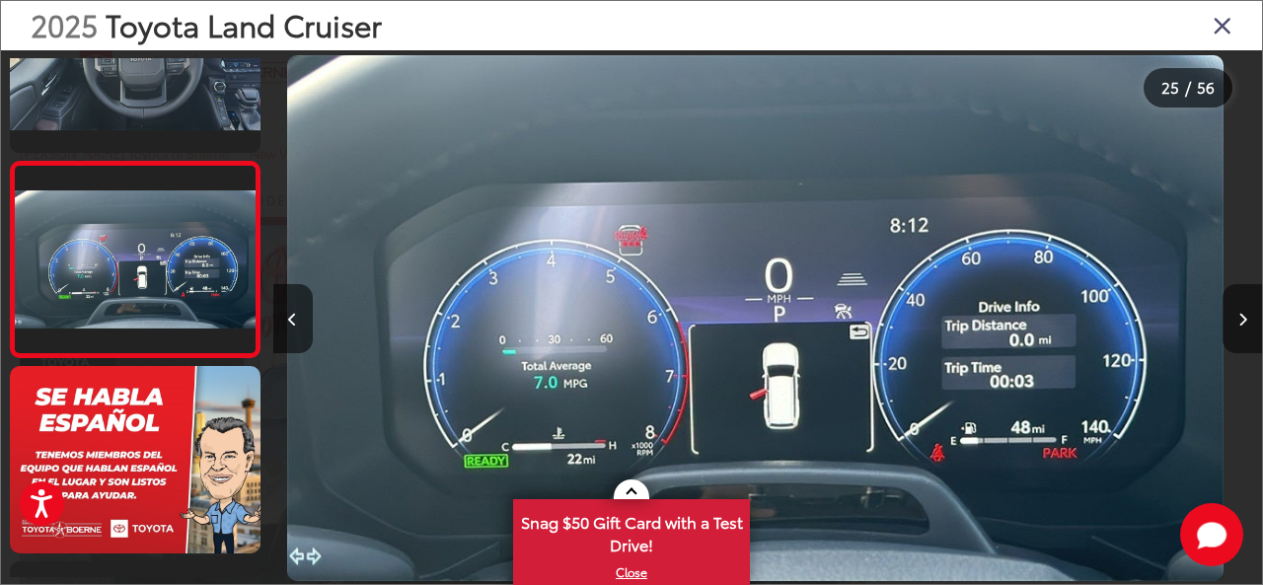
click at [1238, 324] on icon "Next image" at bounding box center [1242, 320] width 9 height 14
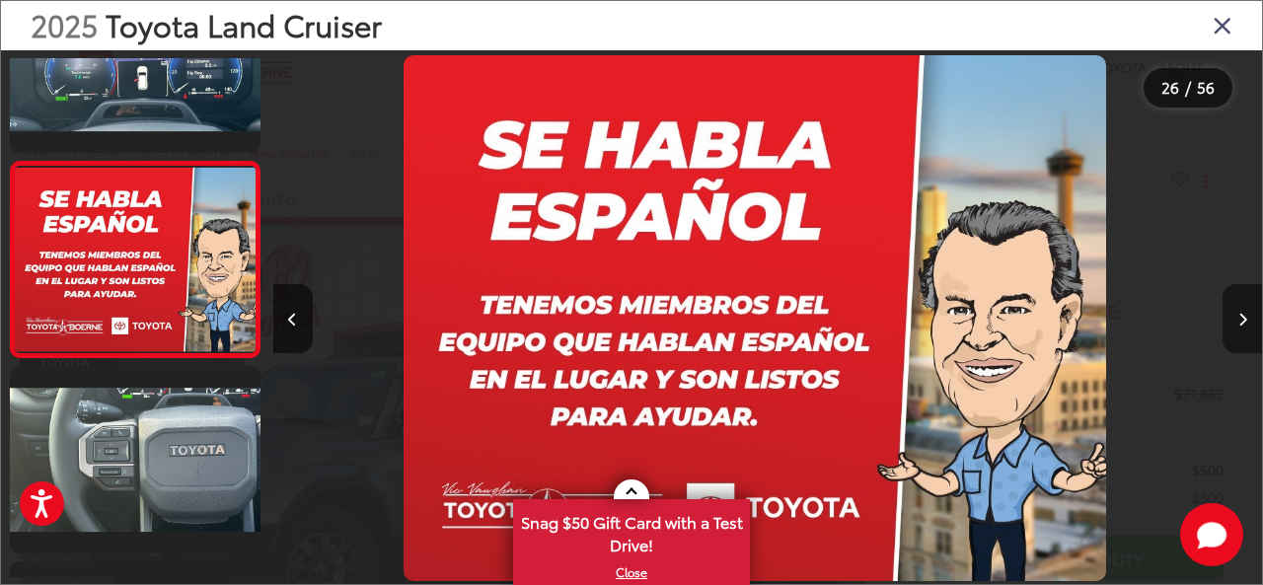
click at [1238, 324] on icon "Next image" at bounding box center [1242, 320] width 9 height 14
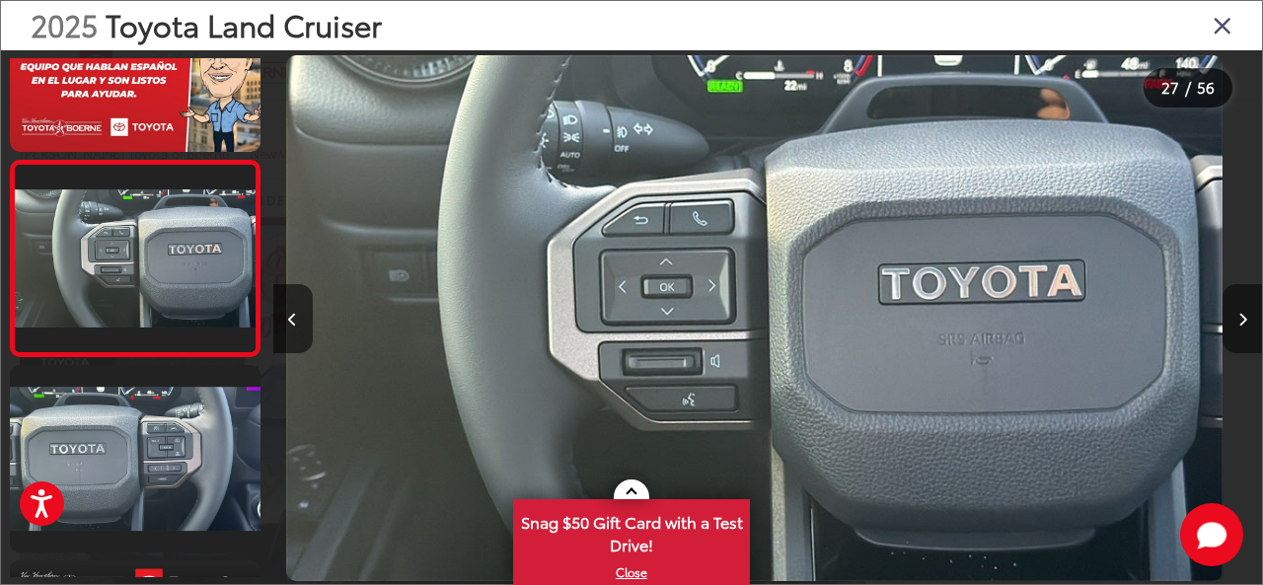
click at [1238, 324] on icon "Next image" at bounding box center [1242, 320] width 9 height 14
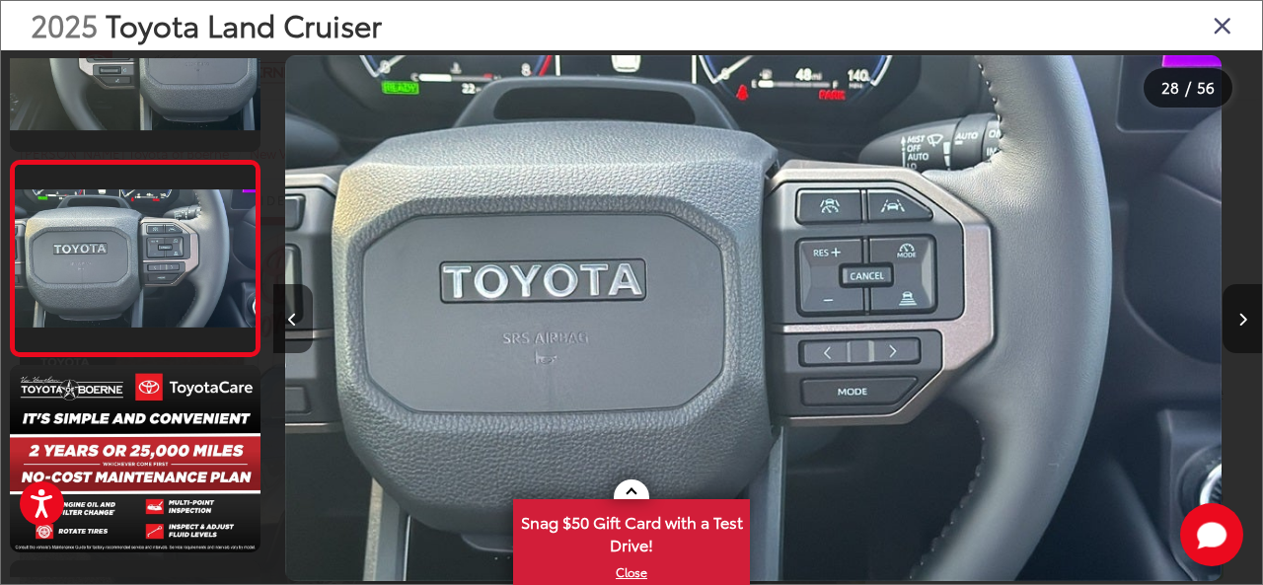
click at [1238, 324] on icon "Next image" at bounding box center [1242, 320] width 9 height 14
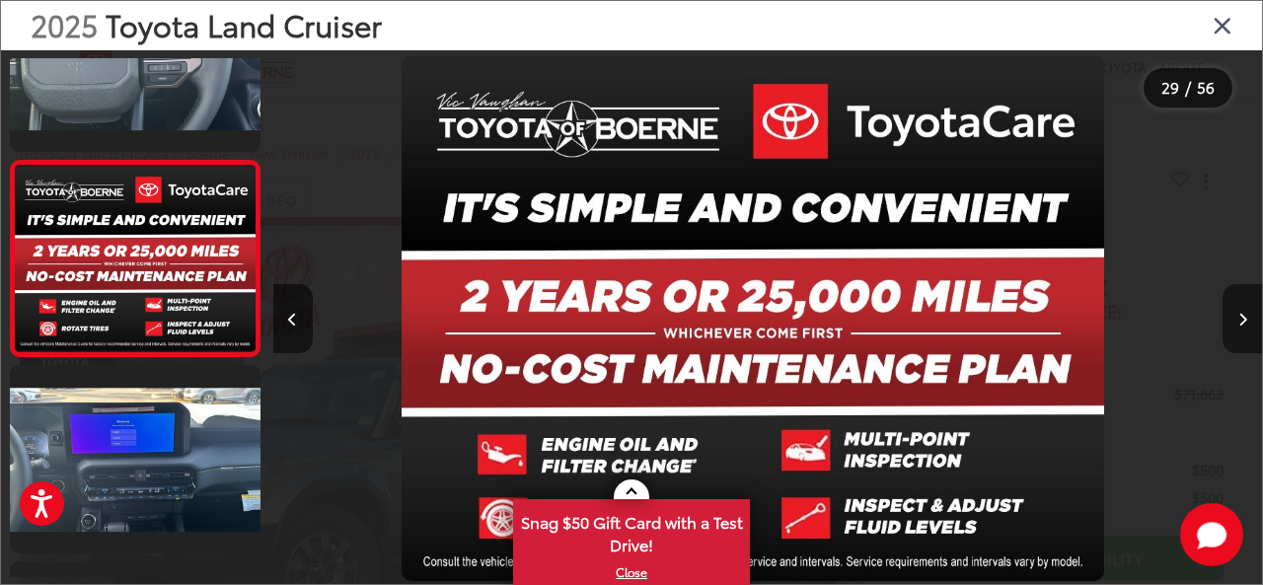
click at [1238, 324] on icon "Next image" at bounding box center [1242, 320] width 9 height 14
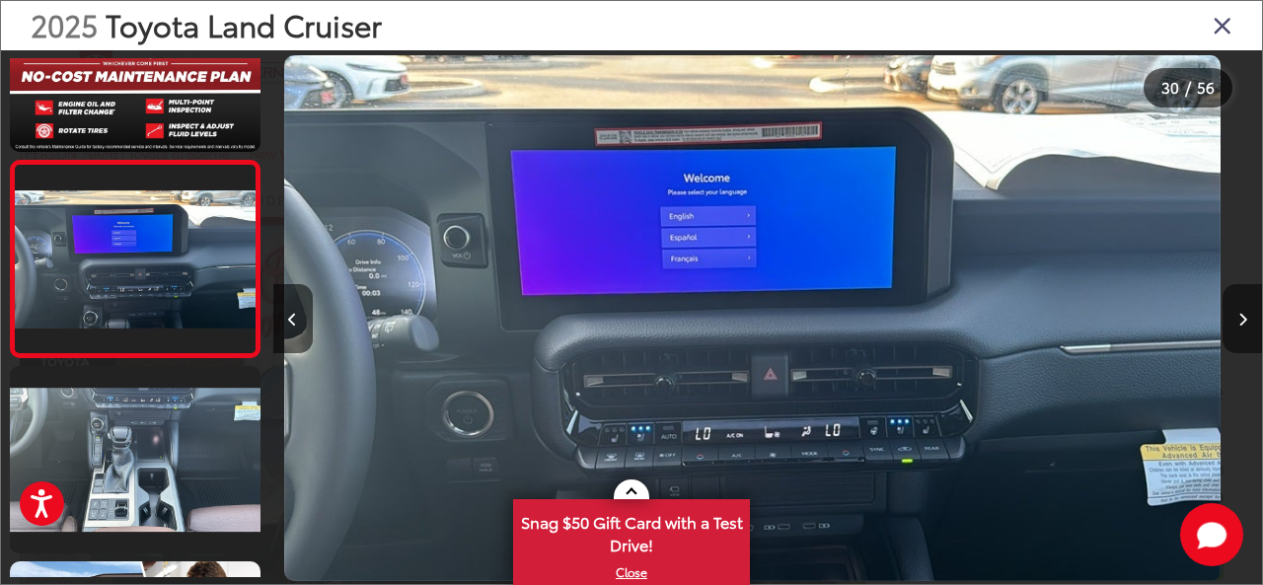
click at [1238, 324] on icon "Next image" at bounding box center [1242, 320] width 9 height 14
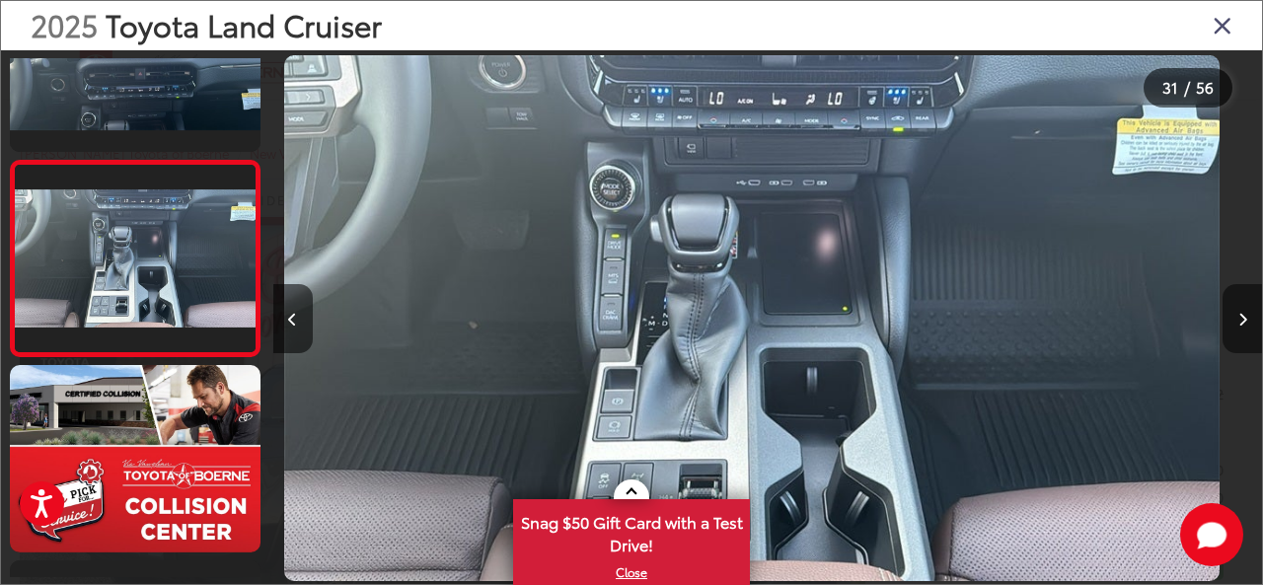
click at [1238, 324] on icon "Next image" at bounding box center [1242, 320] width 9 height 14
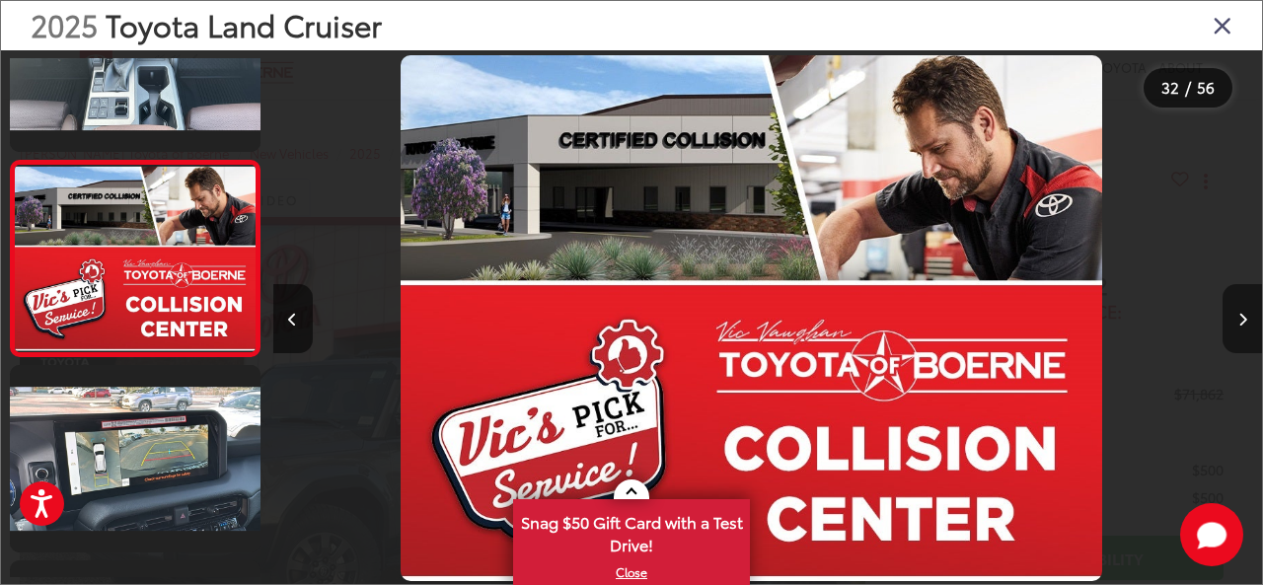
click at [1238, 324] on icon "Next image" at bounding box center [1242, 320] width 9 height 14
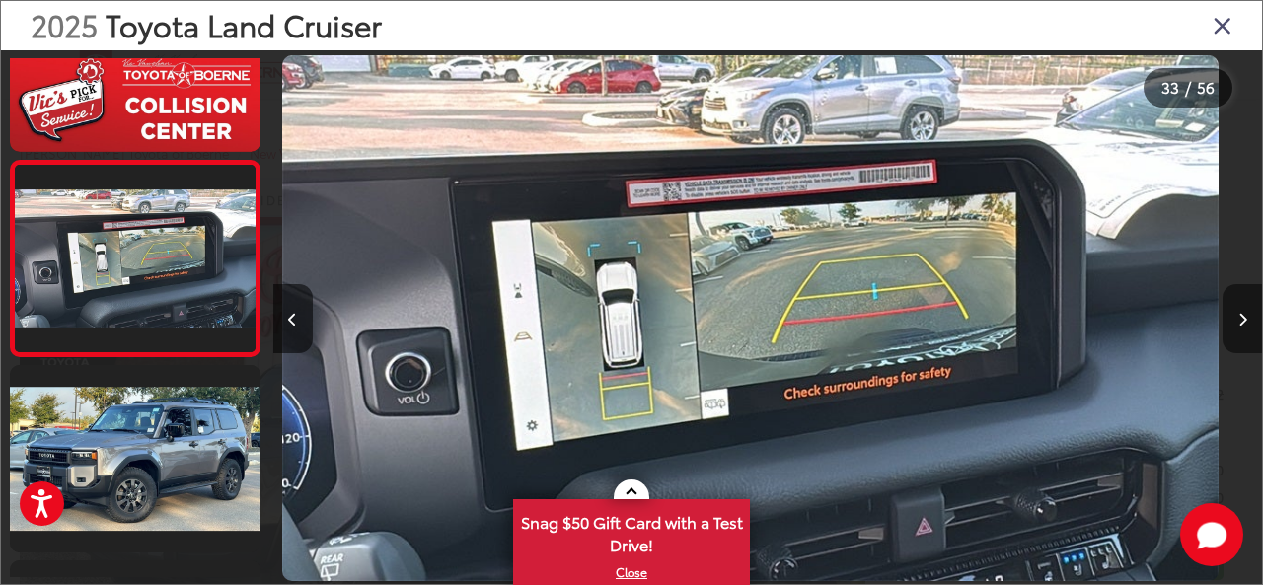
click at [1238, 324] on icon "Next image" at bounding box center [1242, 320] width 9 height 14
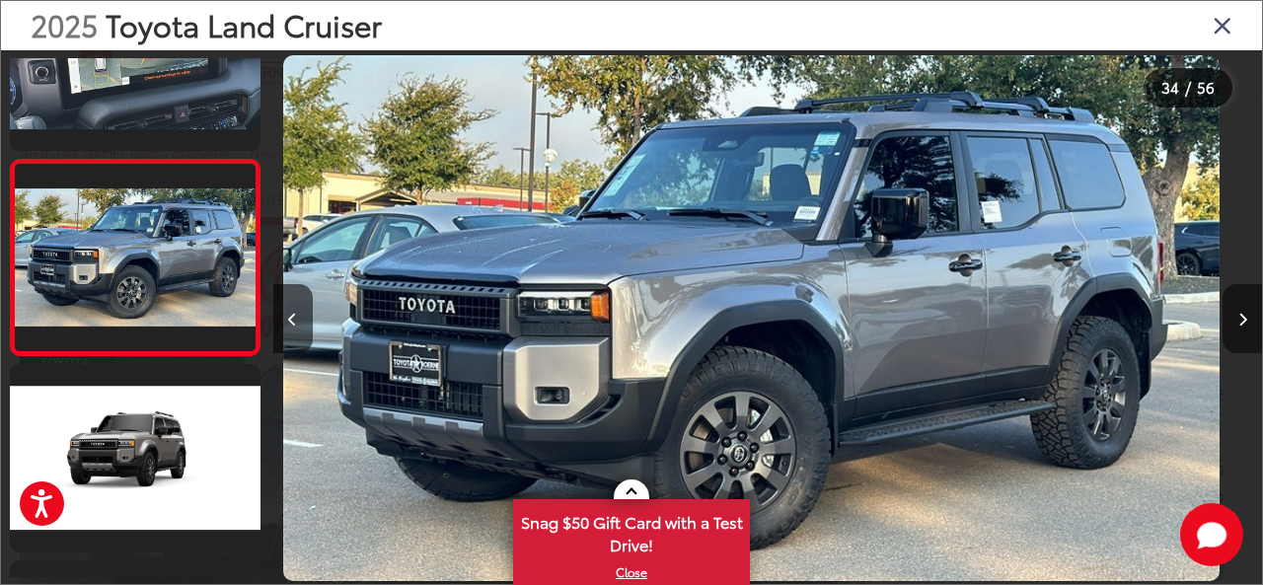
click at [1238, 324] on icon "Next image" at bounding box center [1242, 320] width 9 height 14
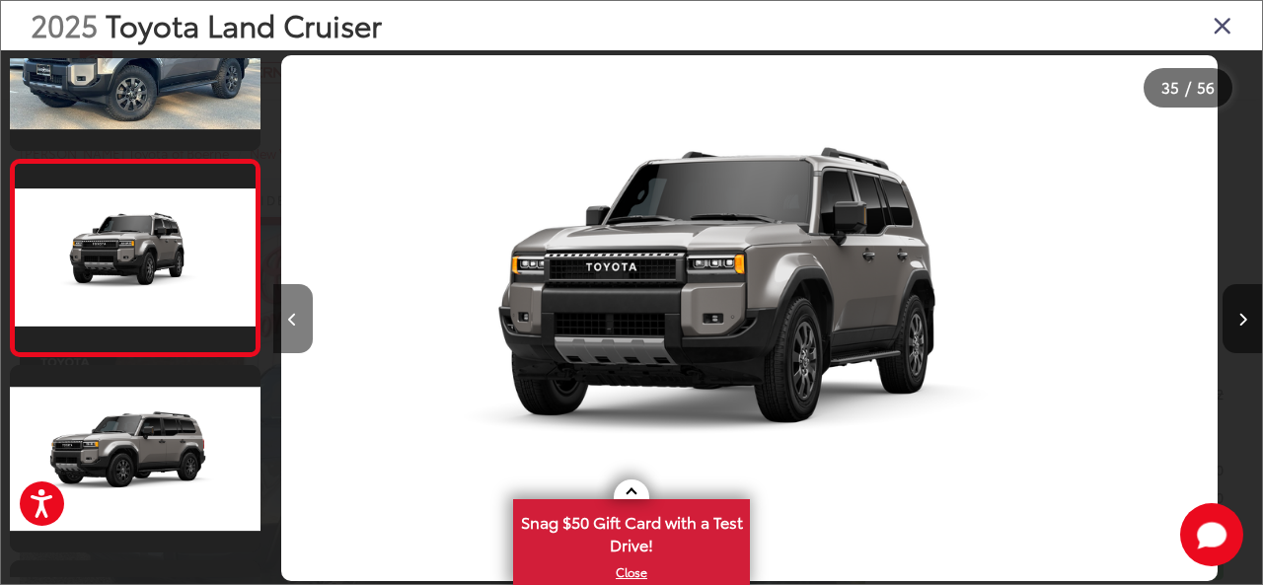
click at [297, 325] on button "Previous image" at bounding box center [292, 318] width 39 height 69
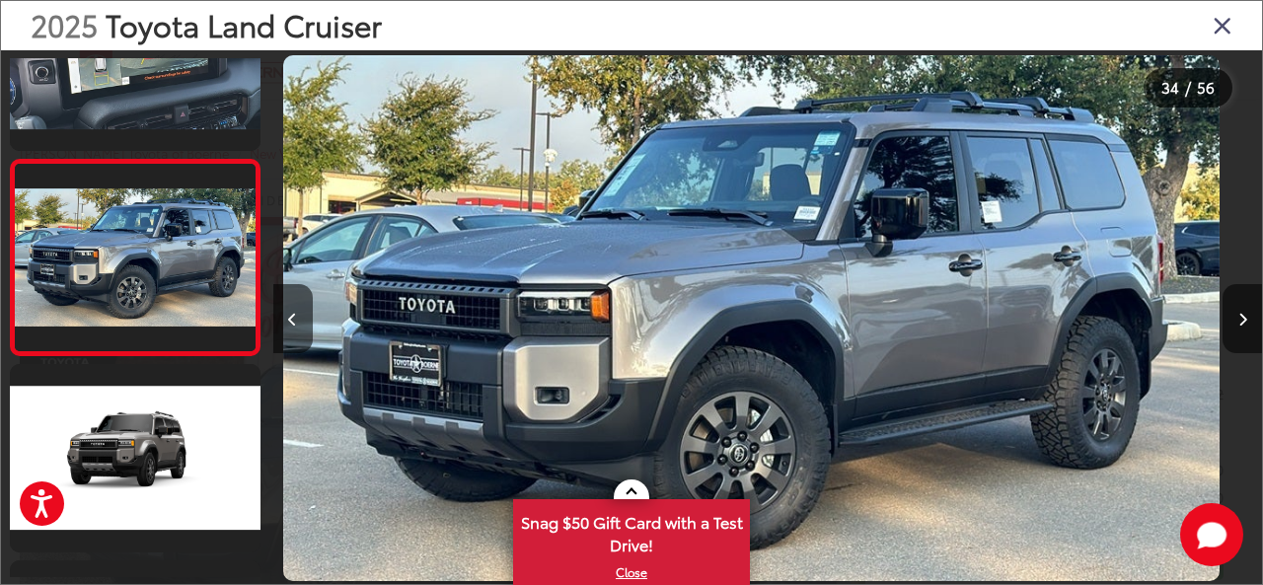
click at [1223, 21] on icon "Close gallery" at bounding box center [1222, 25] width 20 height 26
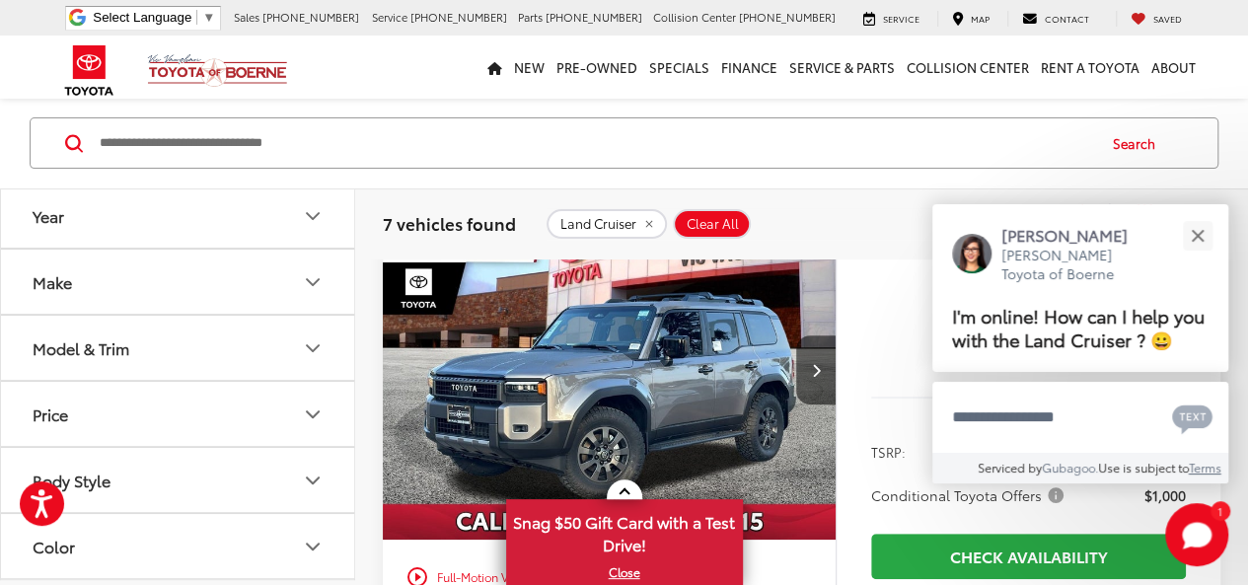
scroll to position [239, 0]
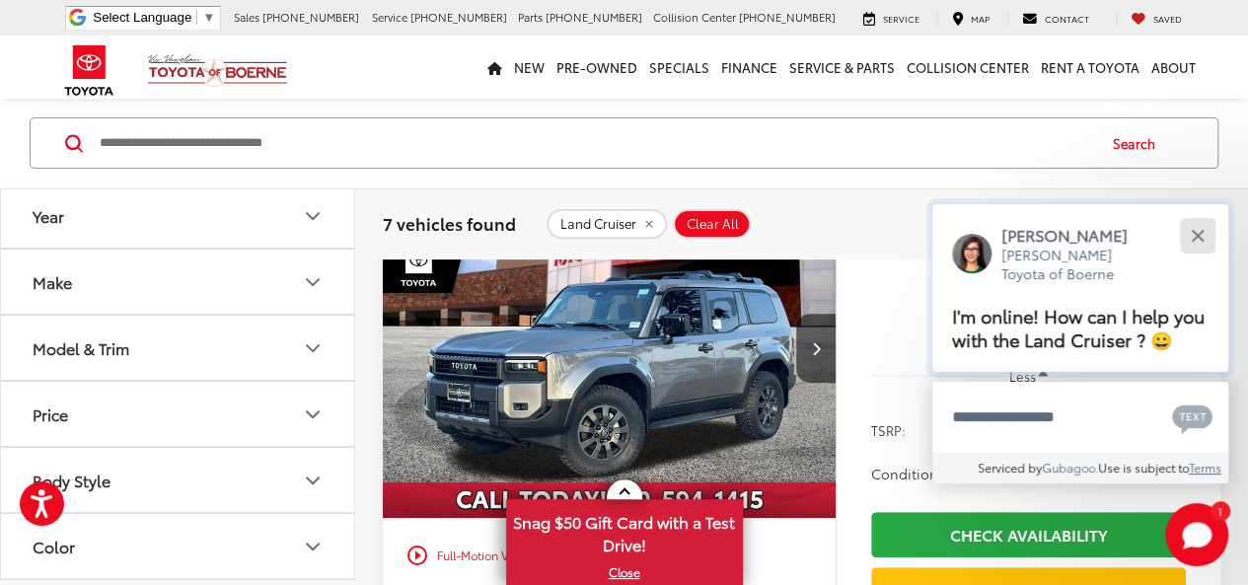
click at [1197, 238] on div "Close" at bounding box center [1197, 235] width 13 height 13
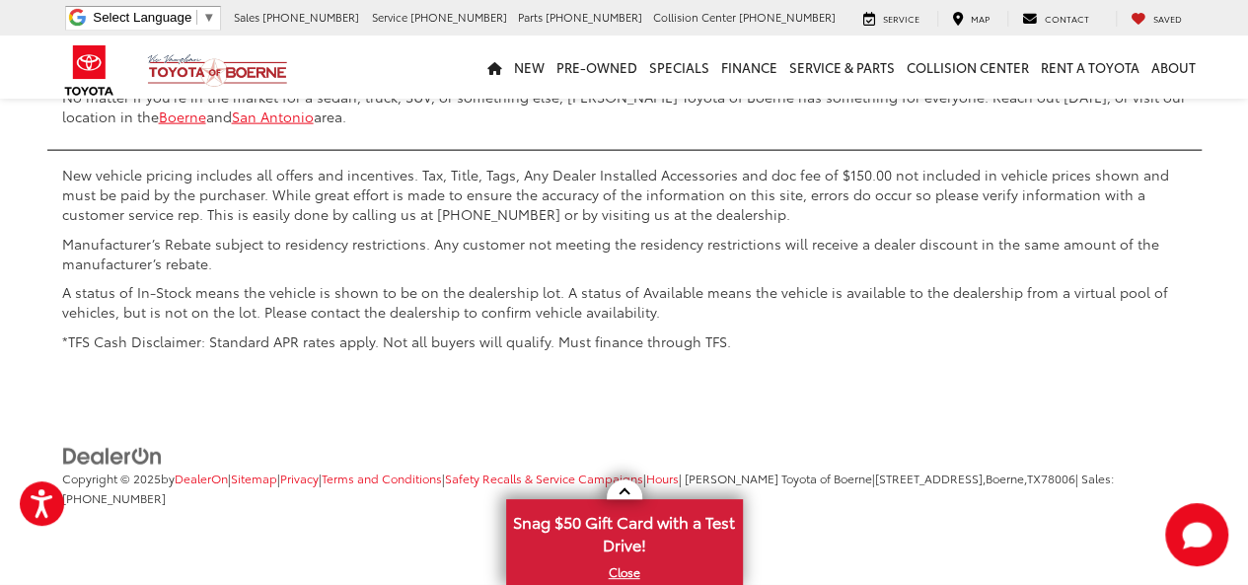
scroll to position [6102, 0]
